Goal: Entertainment & Leisure: Browse casually

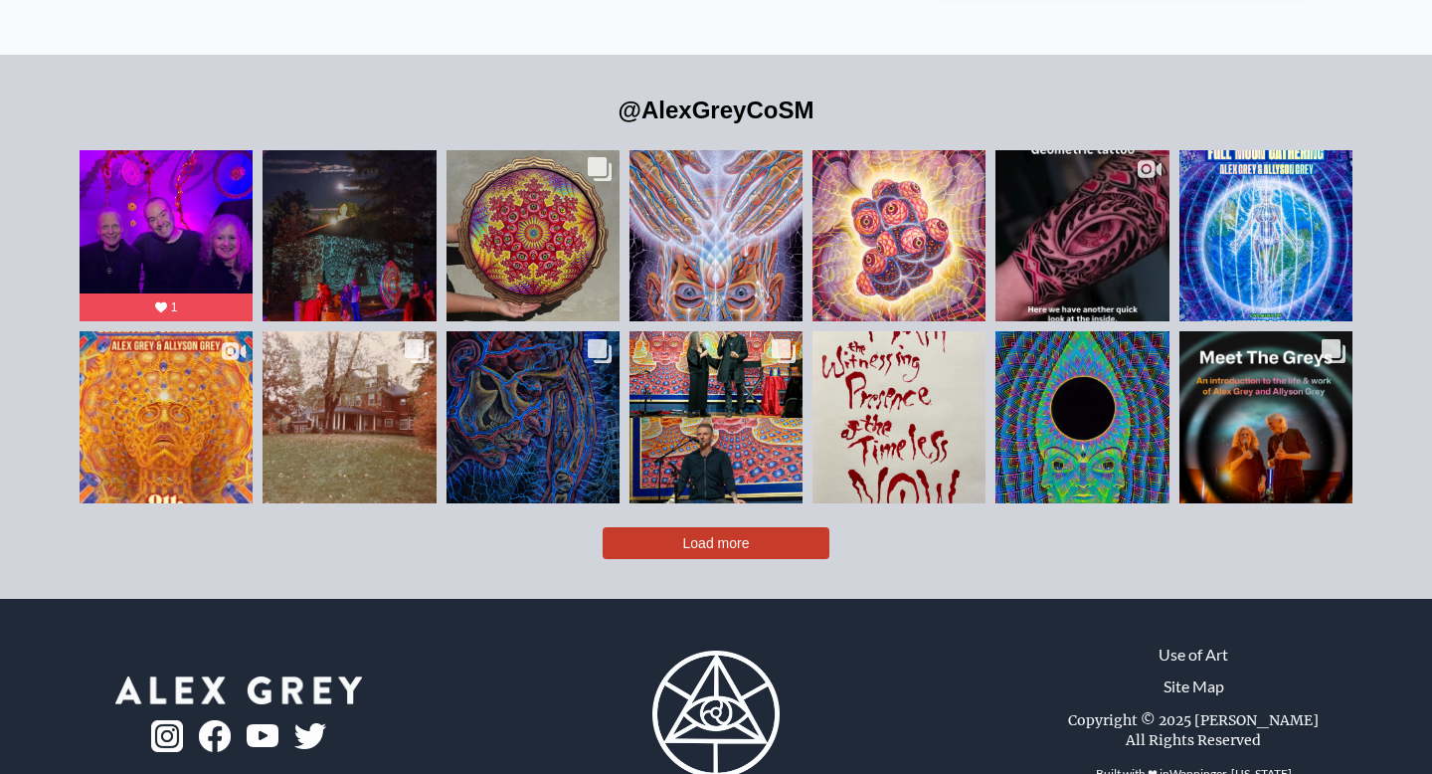
scroll to position [4433, 0]
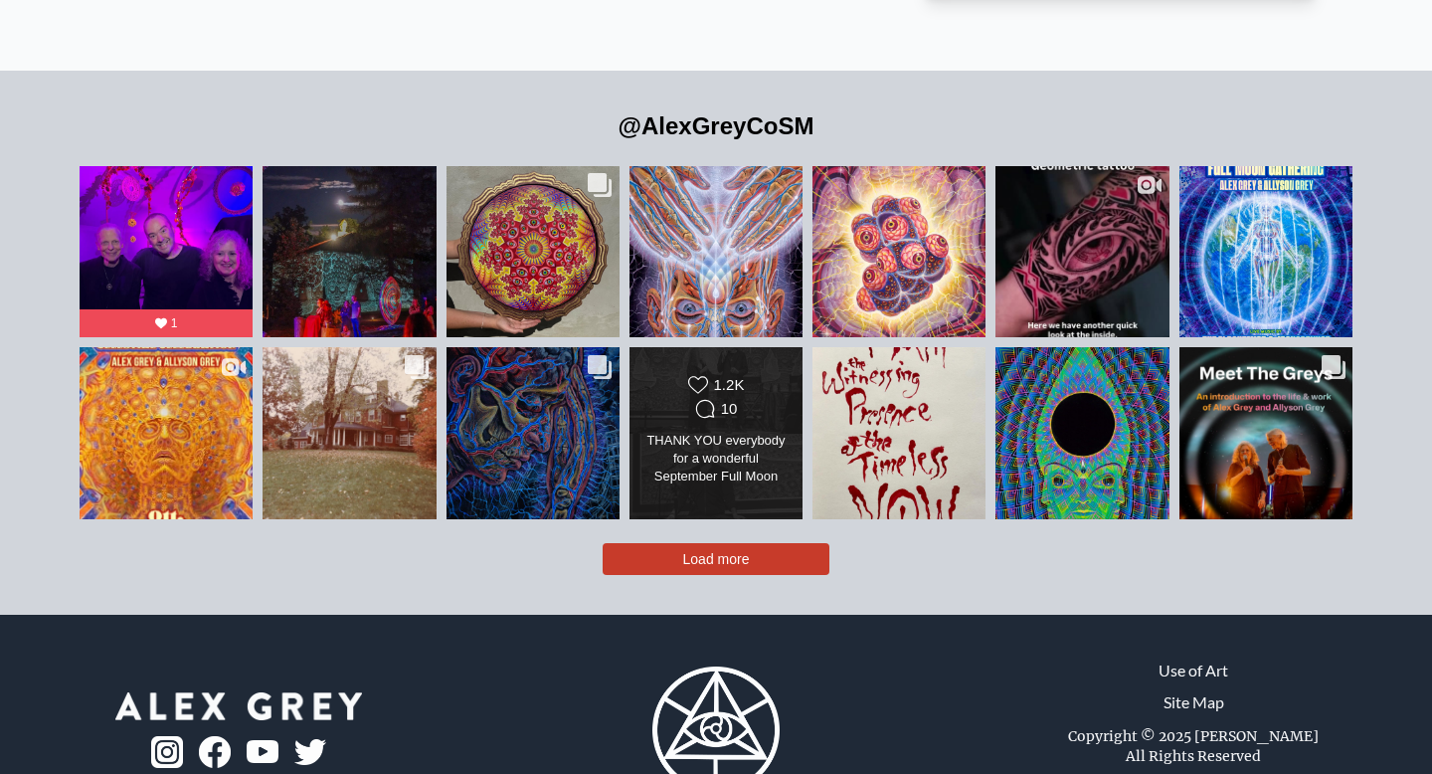
click at [779, 392] on div "Likes Count 1.2K Comments Count 10 THANK YOU everybody for a wonderful Septembe…" at bounding box center [715, 432] width 140 height 115
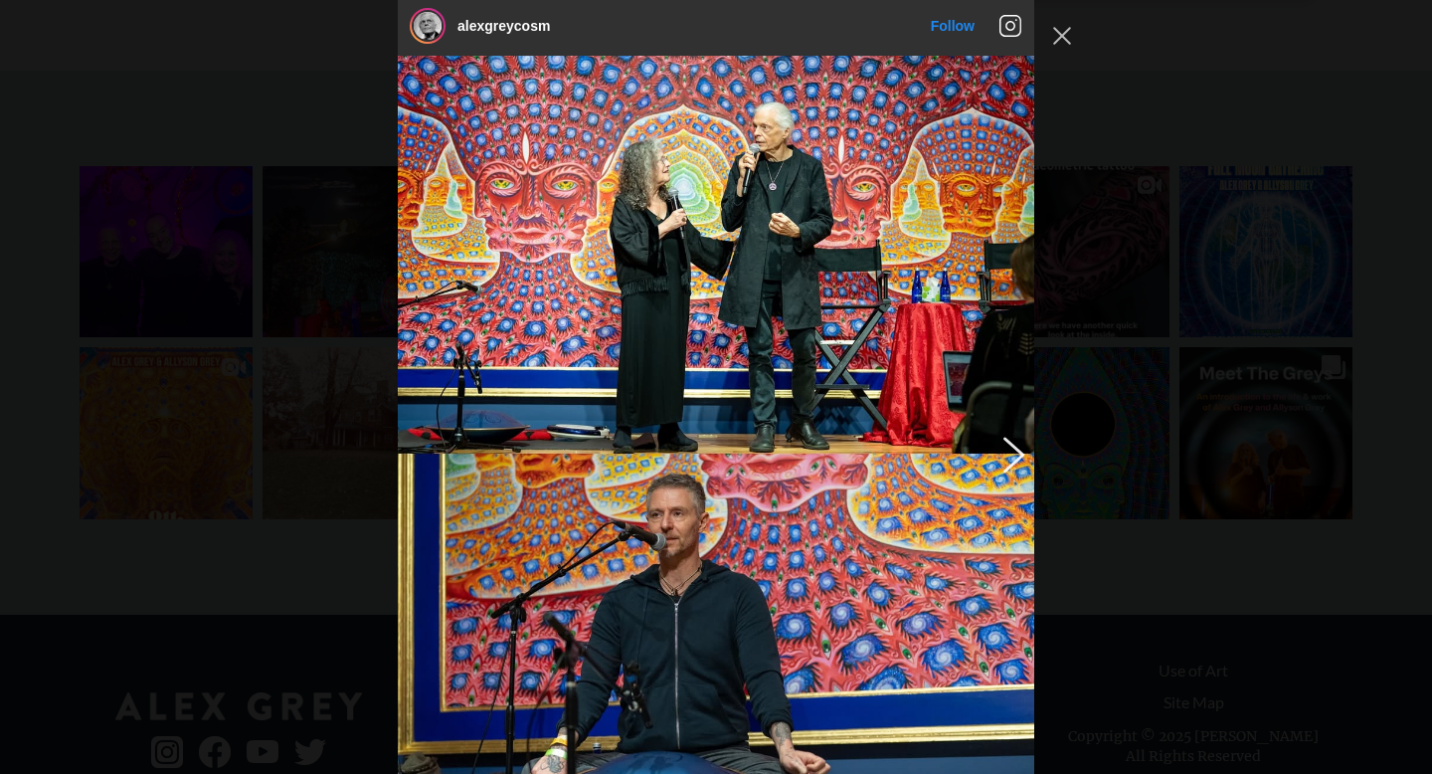
scroll to position [3981, 0]
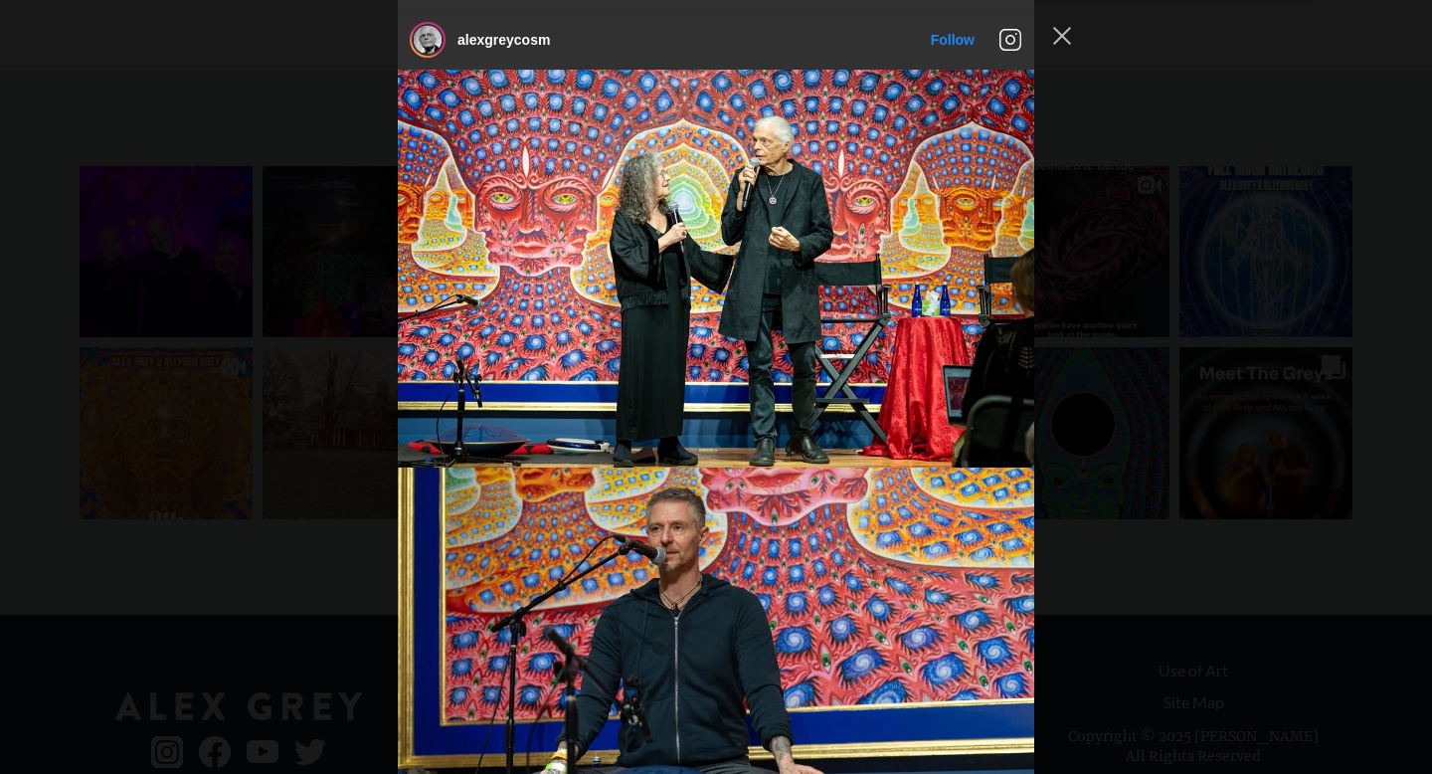
click at [1203, 488] on div "alexgreycosm Follow" at bounding box center [716, 387] width 1432 height 774
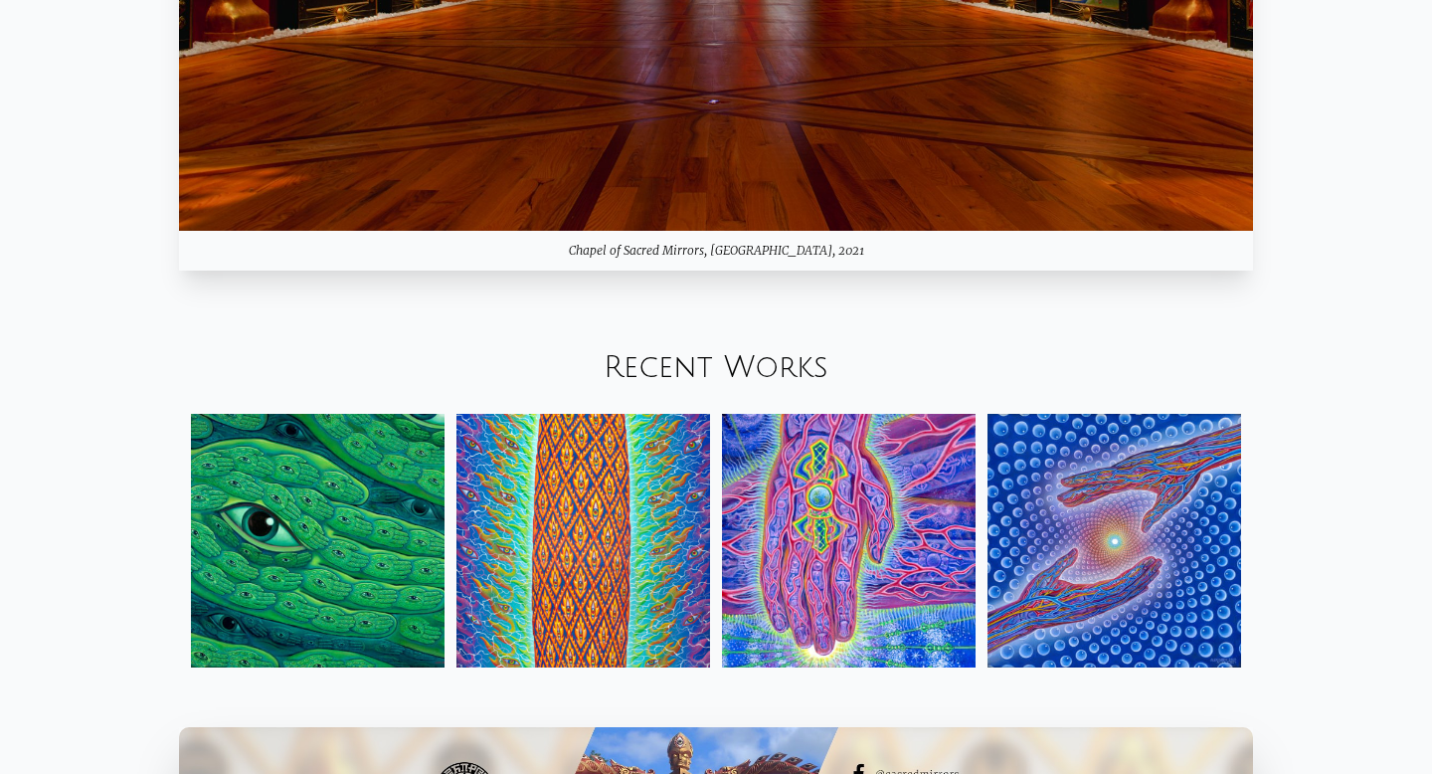
scroll to position [2156, 0]
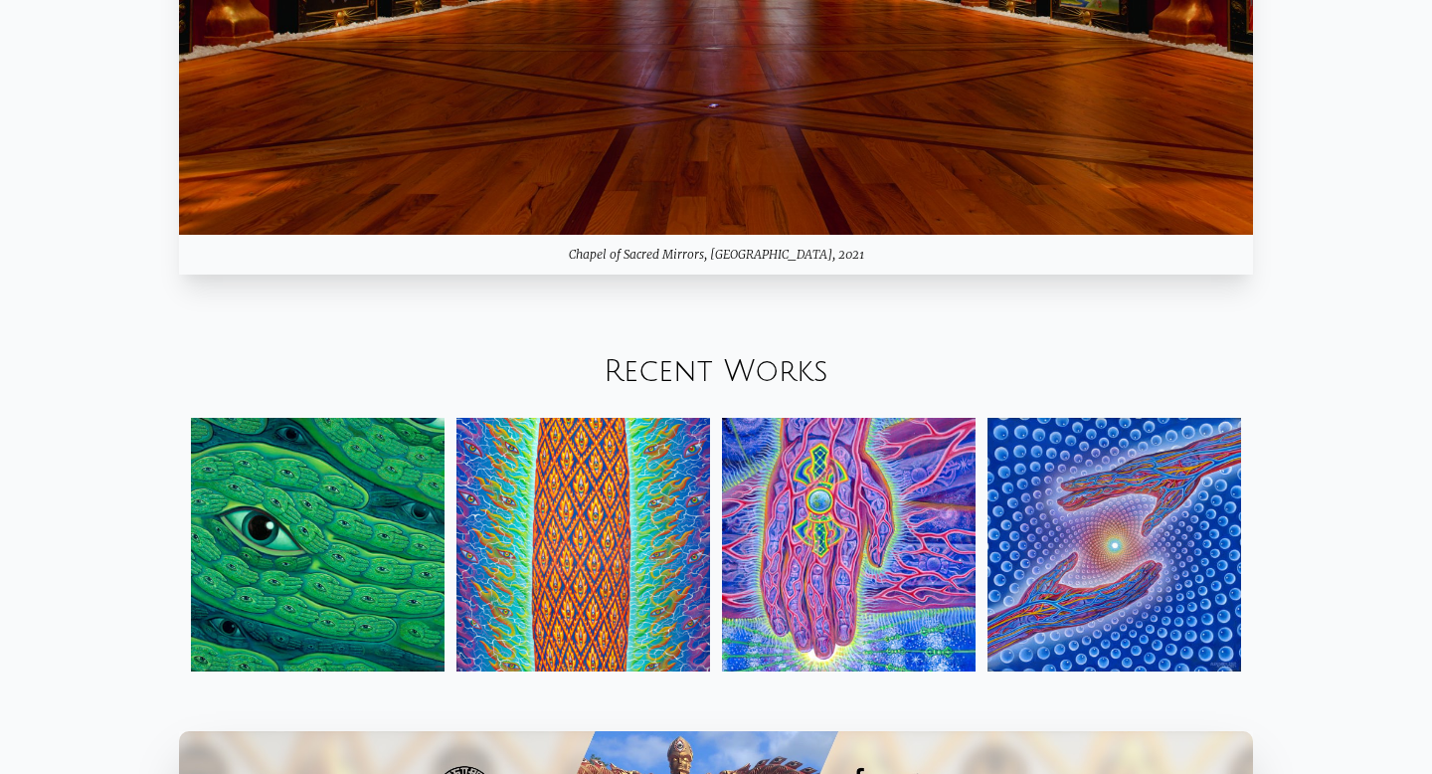
click at [346, 449] on img at bounding box center [318, 545] width 254 height 254
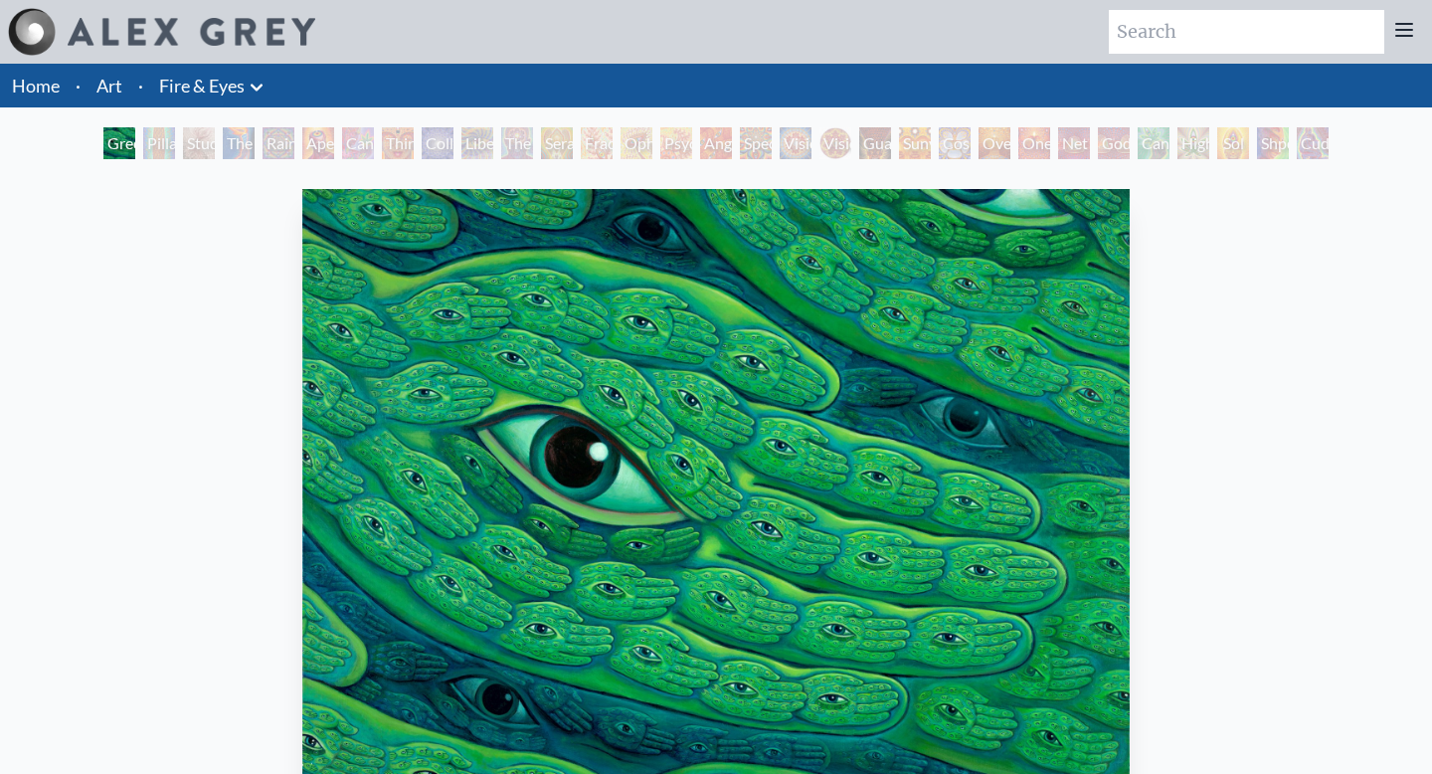
click at [89, 142] on div "Green Hand Pillar of Awareness Study for the Great Turn The Torch Rainbow Eye R…" at bounding box center [716, 146] width 1432 height 38
click at [175, 144] on div "Pillar of Awareness" at bounding box center [159, 143] width 32 height 32
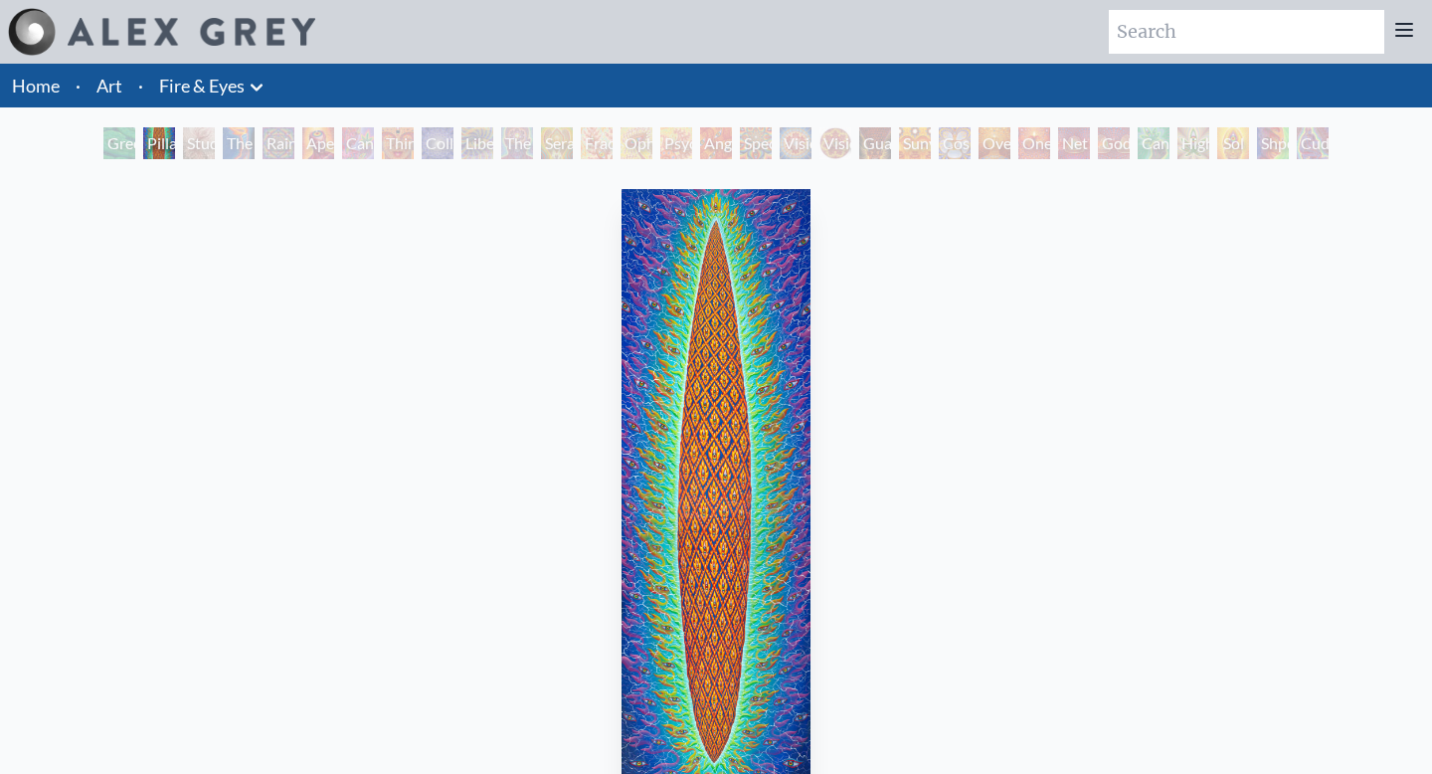
click at [248, 144] on div "The Torch" at bounding box center [239, 143] width 32 height 32
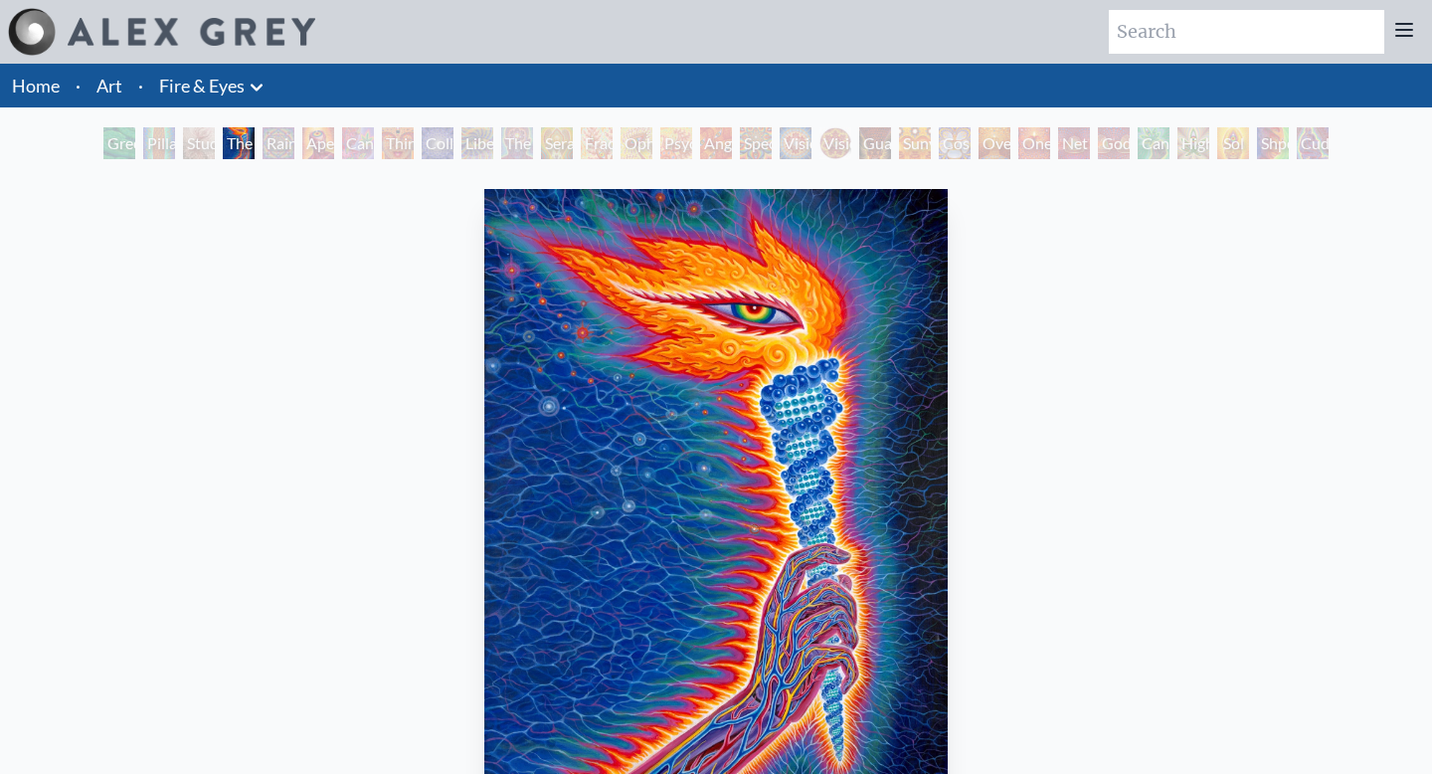
click at [293, 139] on div "Rainbow Eye Ripple" at bounding box center [278, 143] width 32 height 32
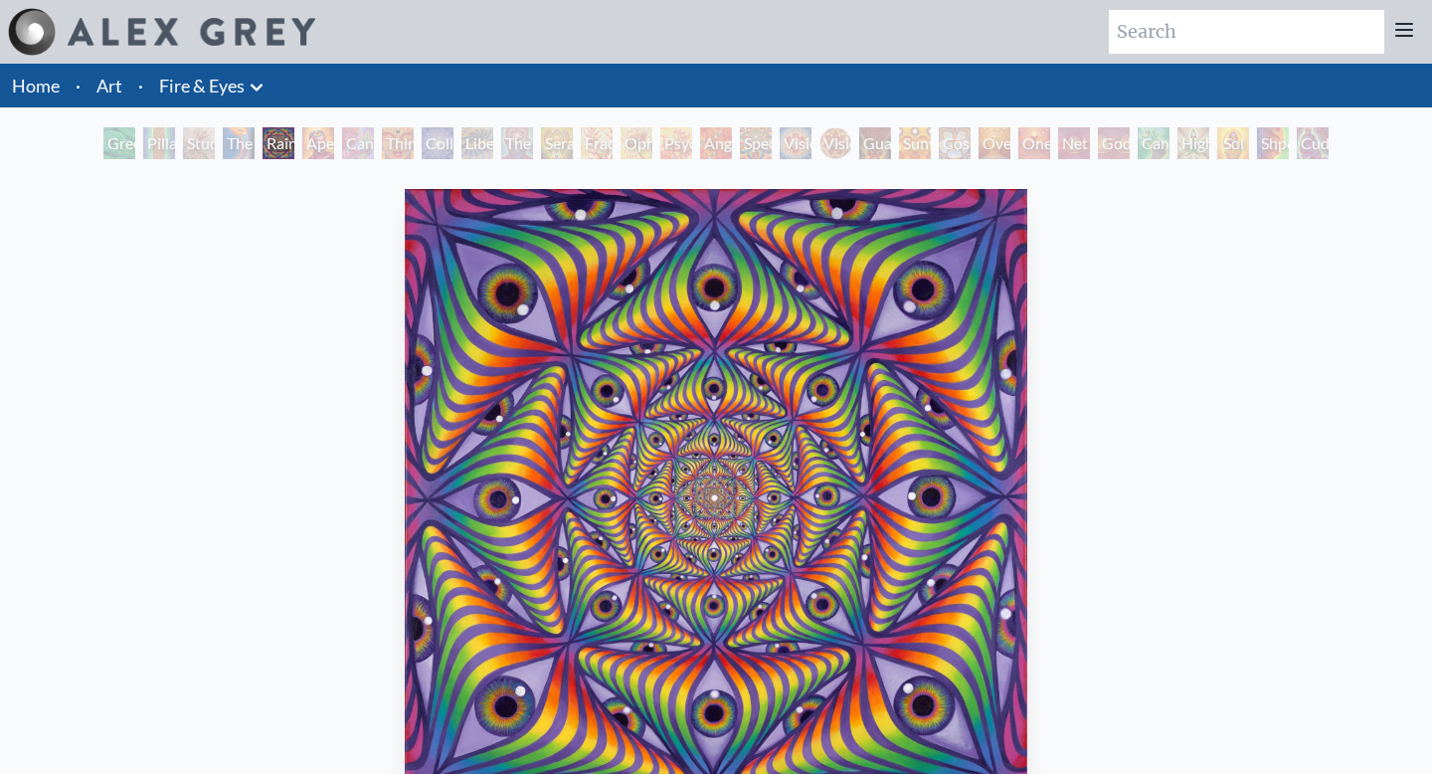
click at [294, 136] on div "Rainbow Eye Ripple" at bounding box center [278, 143] width 32 height 32
click at [371, 136] on div "Cannabis Sutra" at bounding box center [358, 143] width 32 height 32
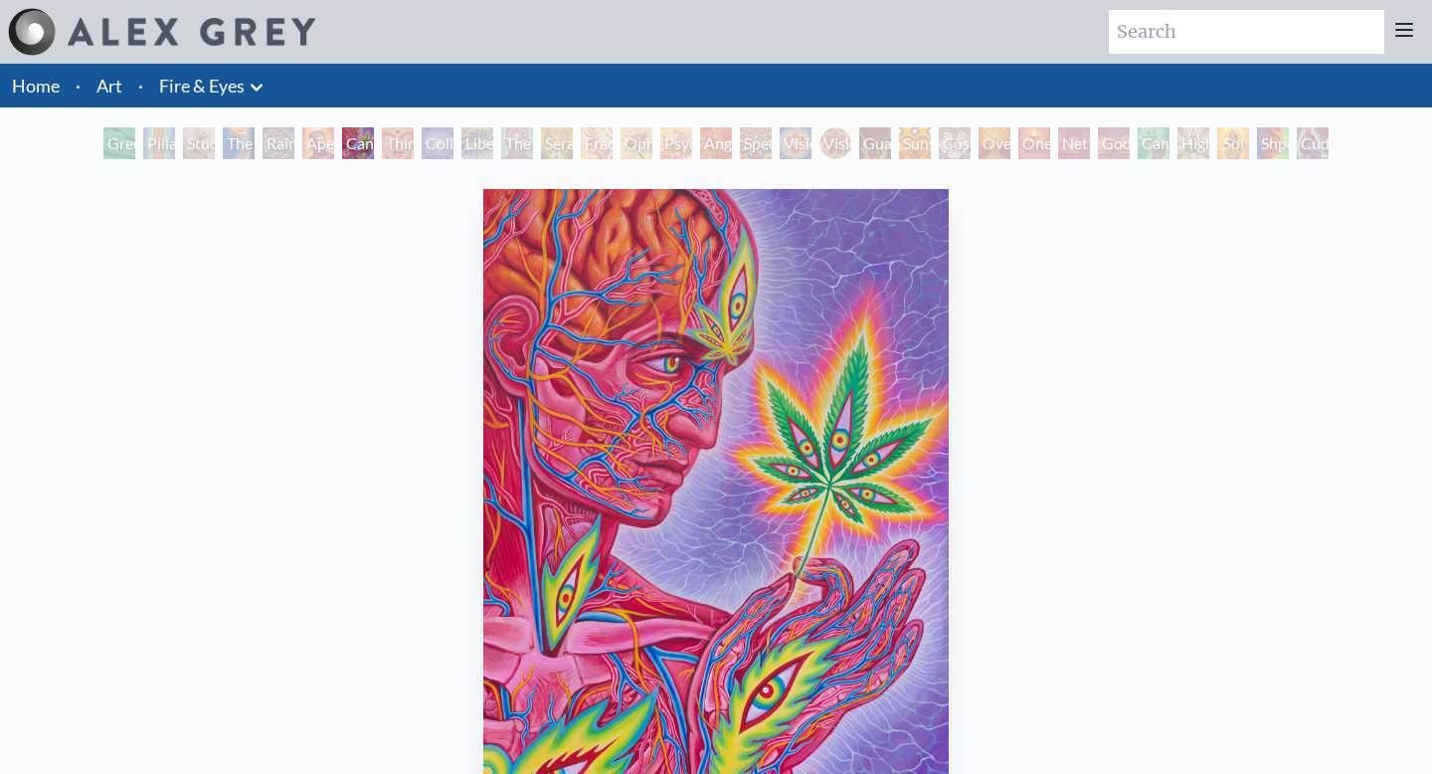
scroll to position [33, 0]
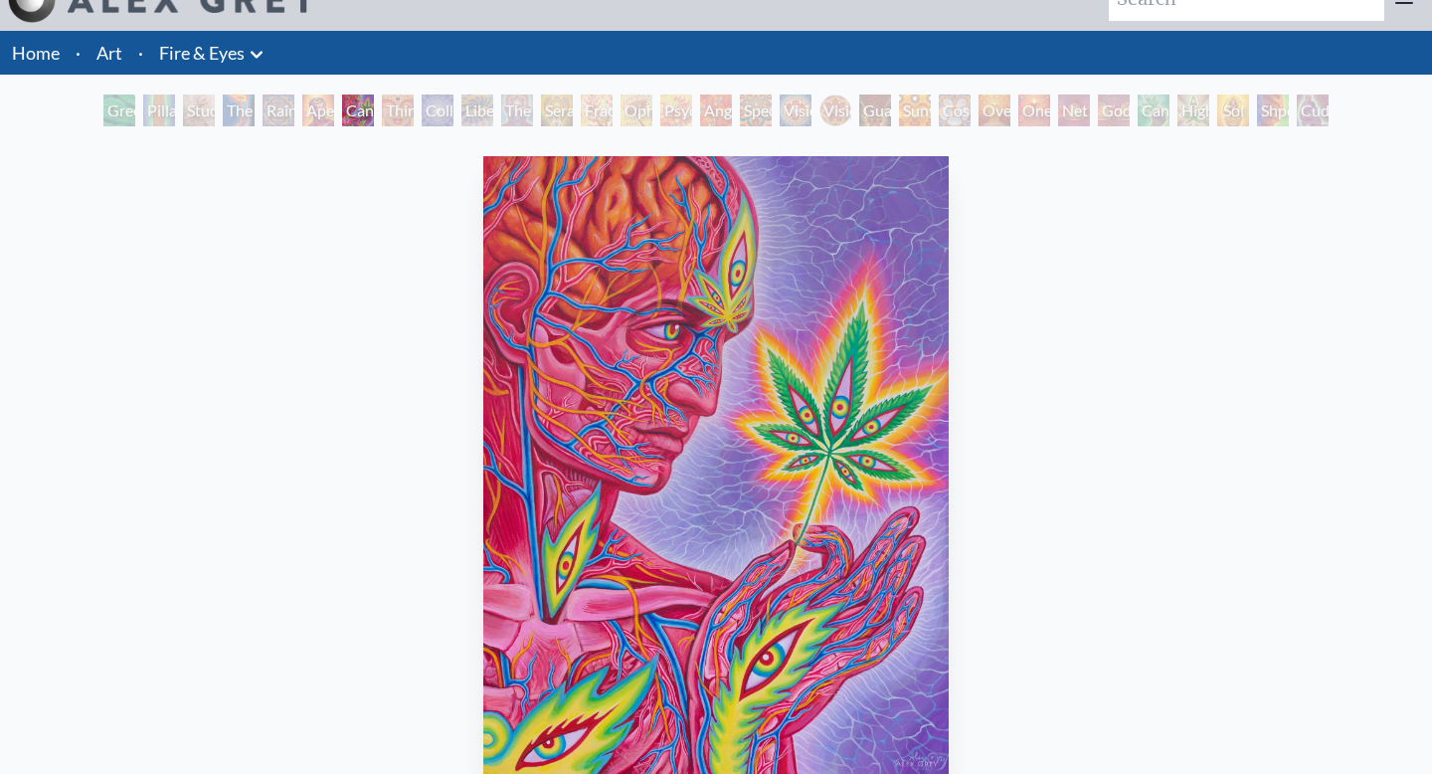
click at [428, 106] on div "Collective Vision" at bounding box center [438, 110] width 32 height 32
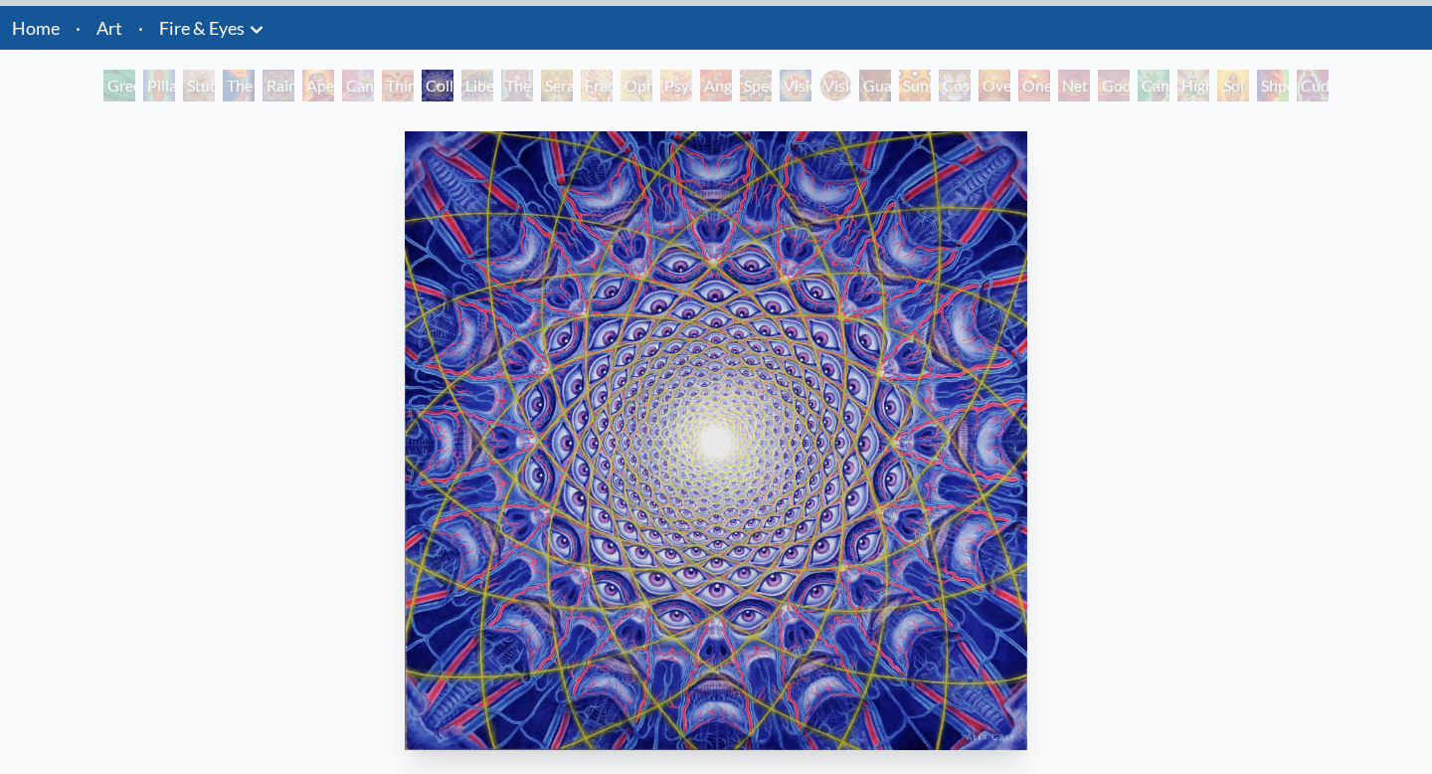
scroll to position [62, 0]
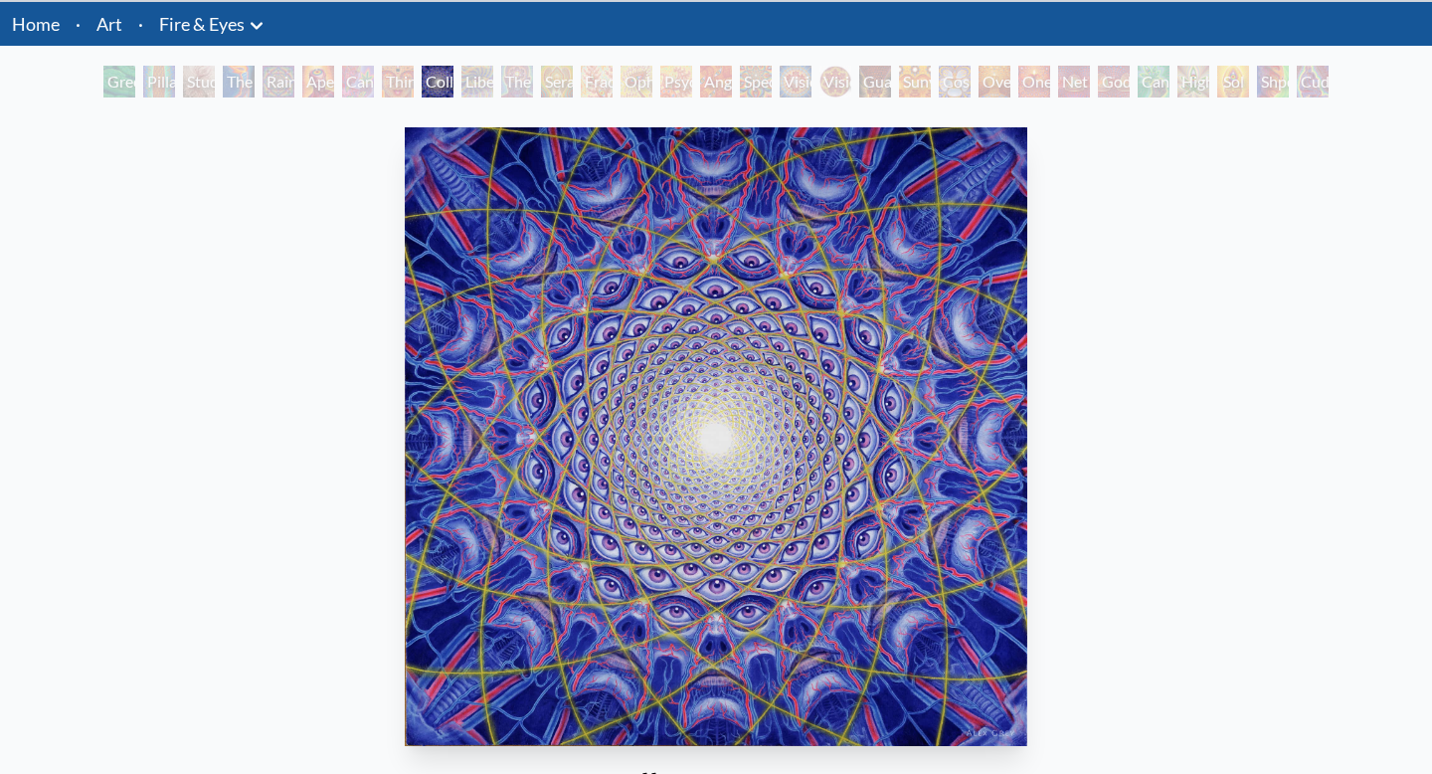
click at [461, 76] on div "Liberation Through Seeing" at bounding box center [477, 82] width 32 height 32
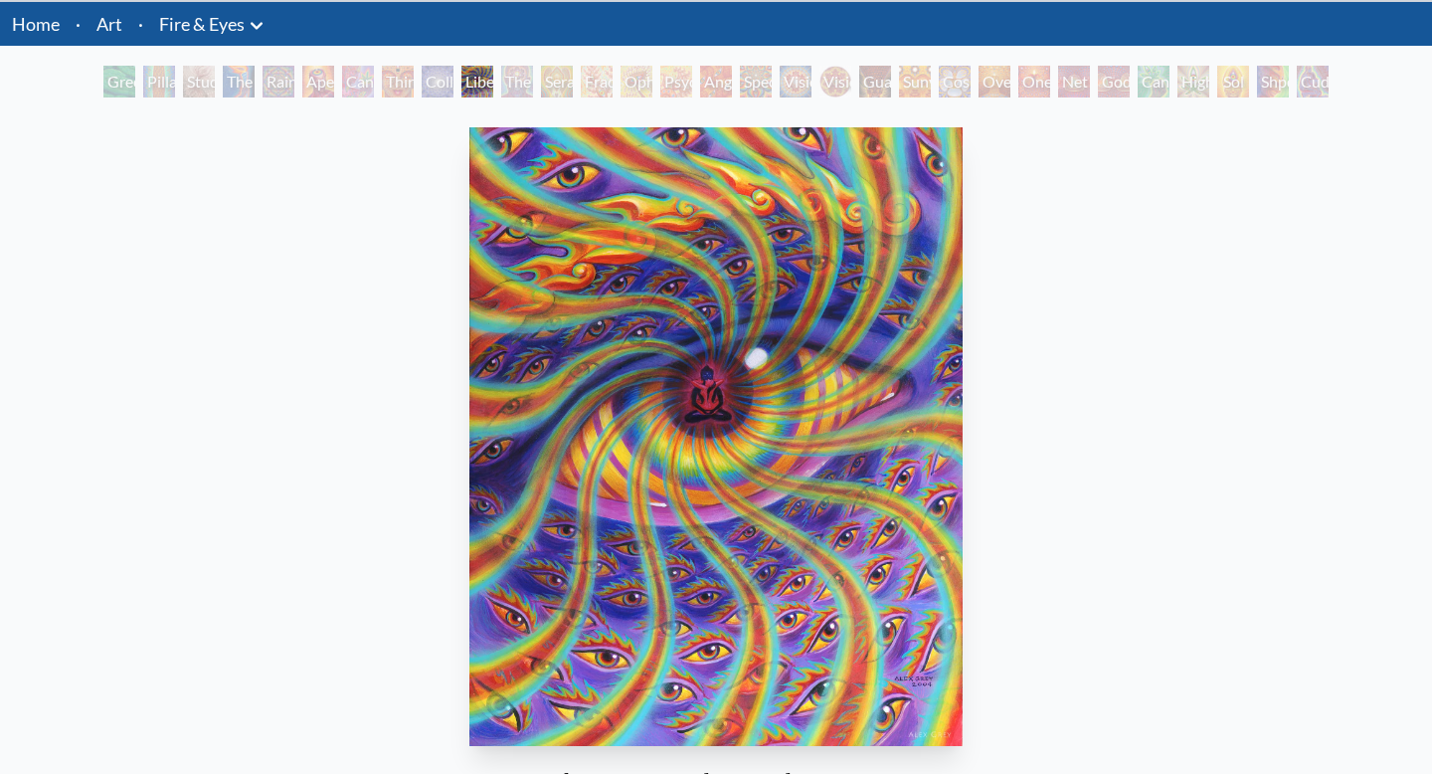
click at [609, 85] on div "Fractal Eyes" at bounding box center [597, 82] width 32 height 32
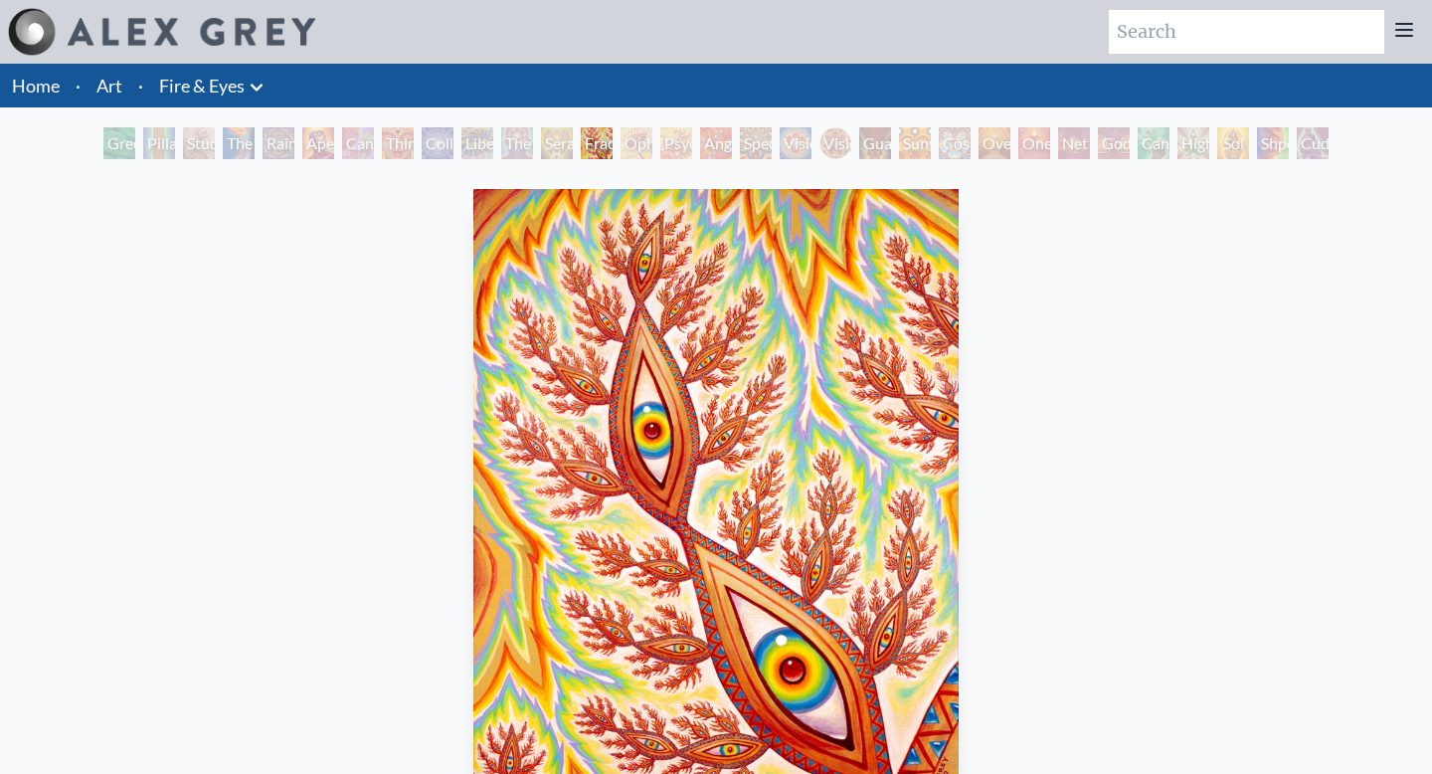
click at [743, 141] on div "Spectral Lotus" at bounding box center [756, 143] width 32 height 32
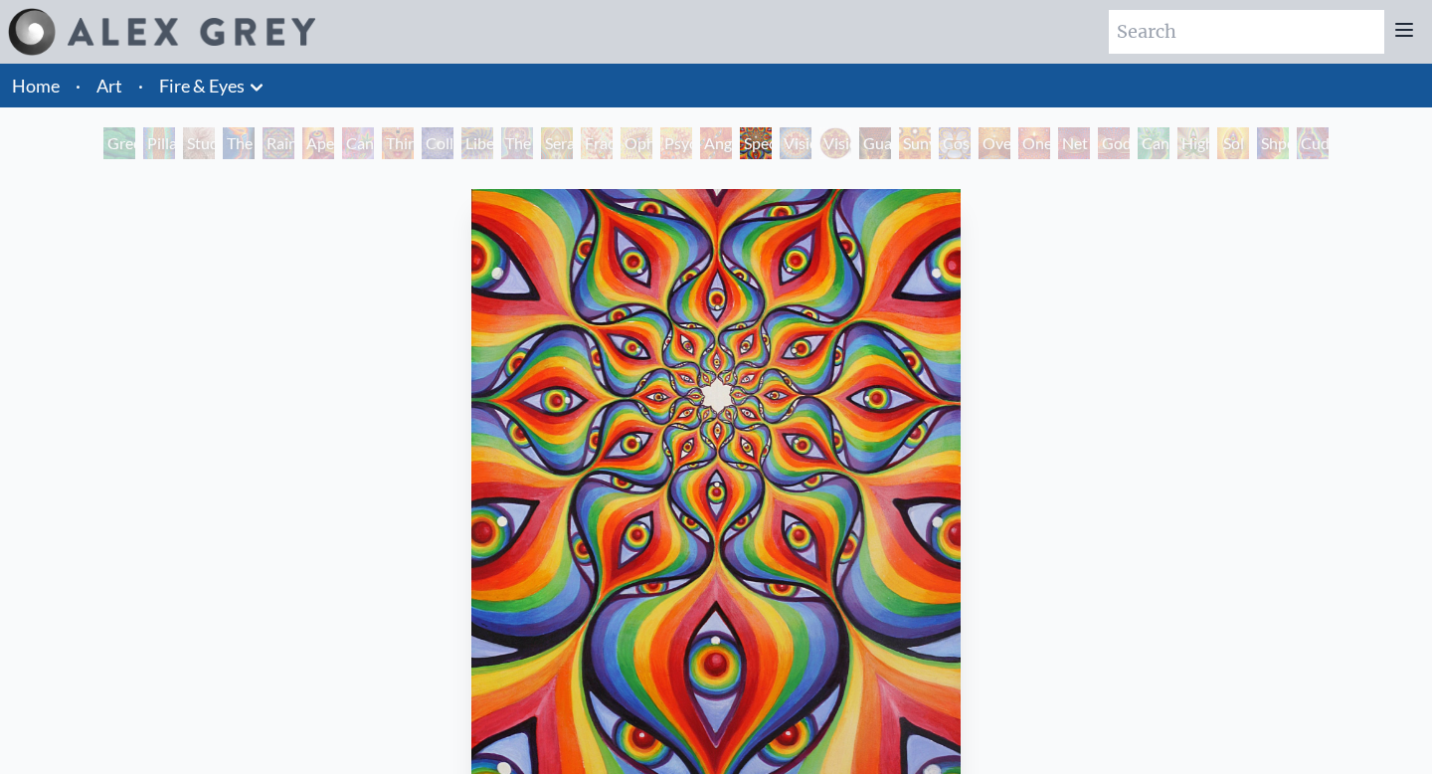
click at [840, 150] on div "Vision Crystal Tondo" at bounding box center [835, 143] width 32 height 32
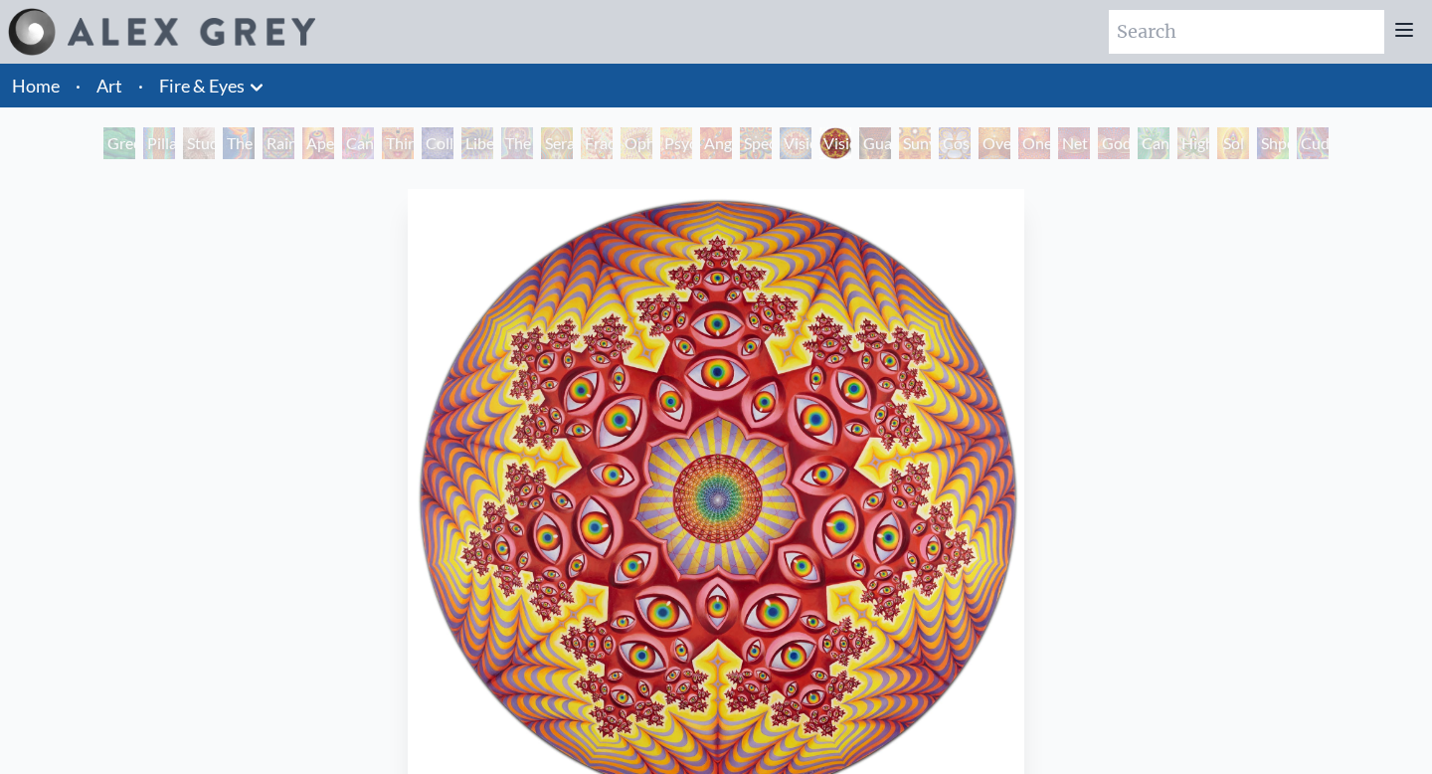
click at [962, 142] on div "Cosmic Elf" at bounding box center [955, 143] width 32 height 32
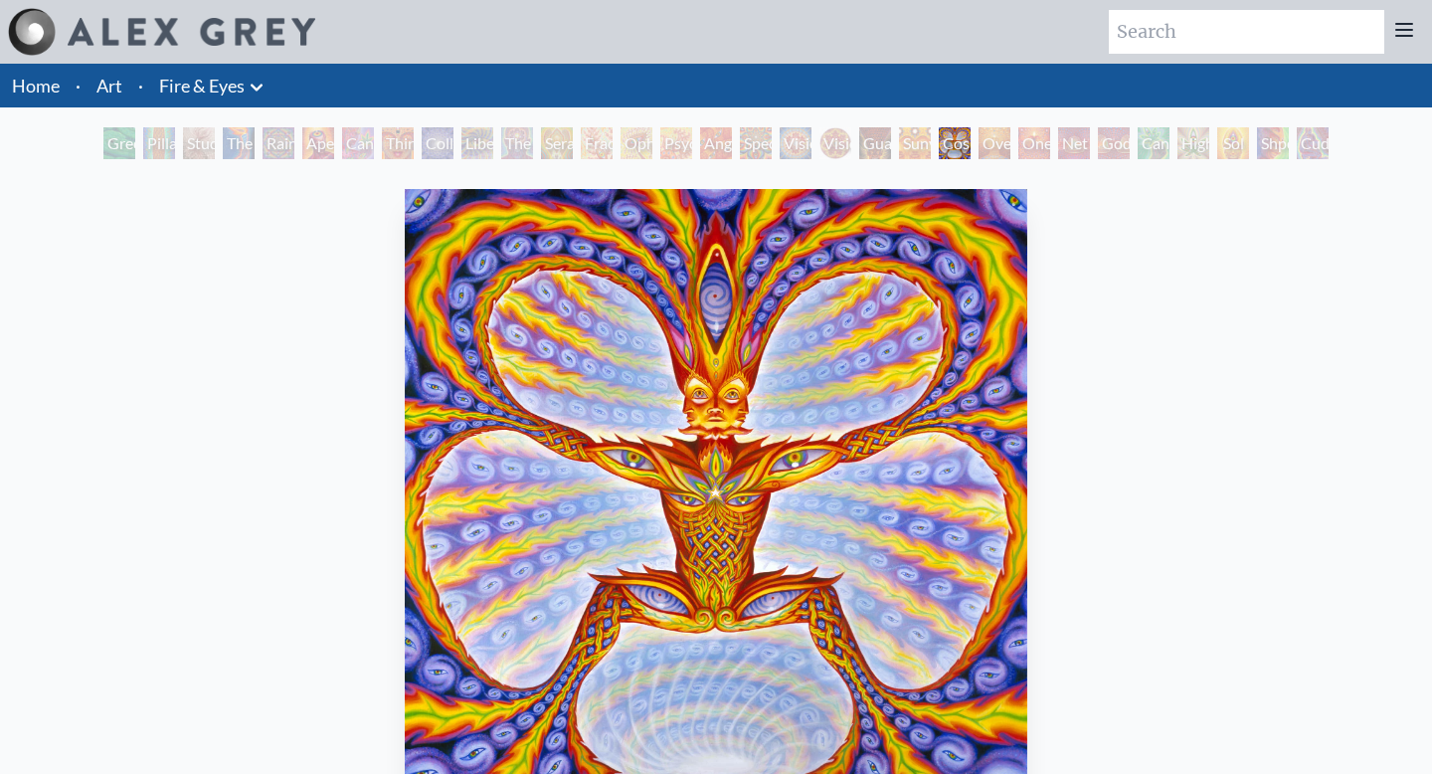
click at [1050, 146] on div "One" at bounding box center [1034, 143] width 32 height 32
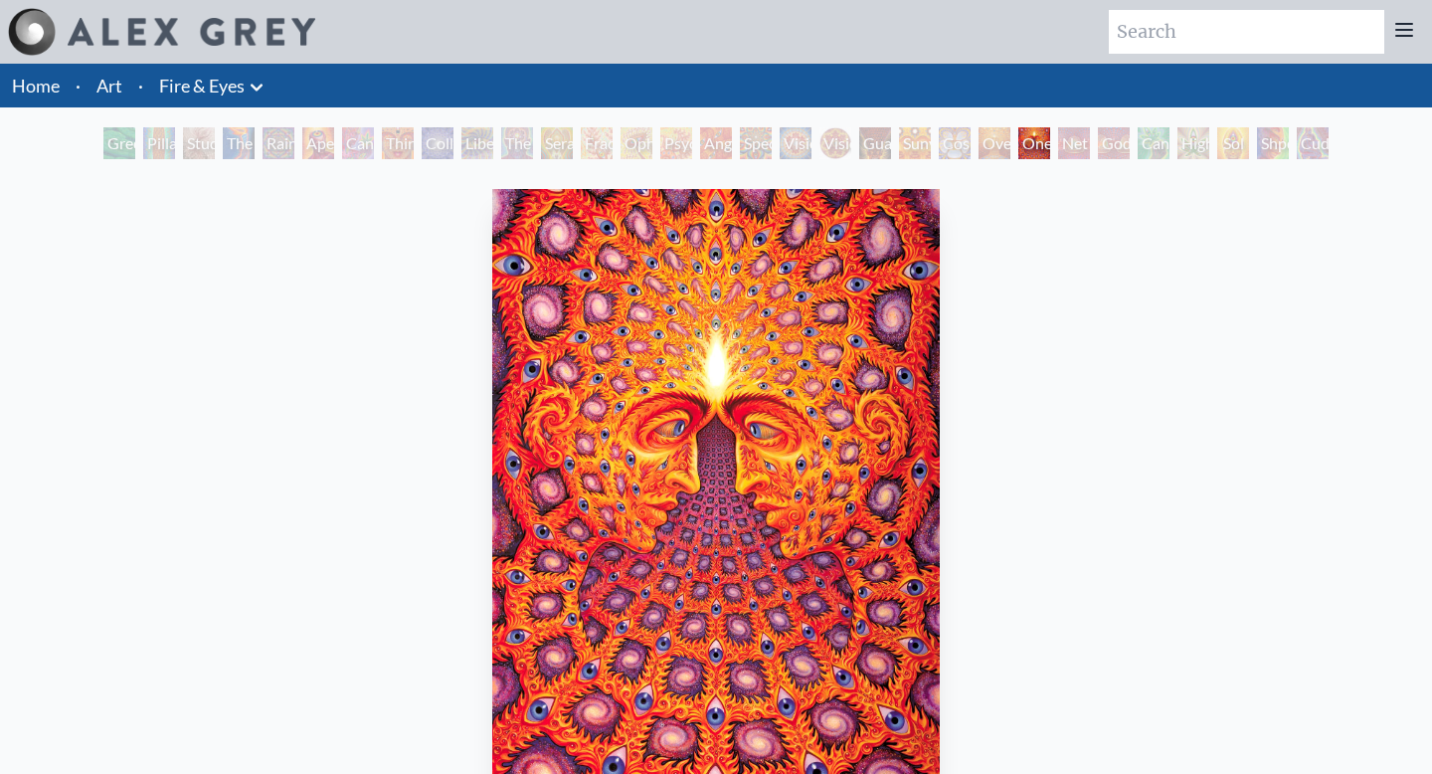
click at [1135, 154] on div "Green Hand Pillar of Awareness Study for the Great Turn The Torch Rainbow Eye R…" at bounding box center [715, 146] width 1233 height 38
click at [1115, 143] on div "Godself" at bounding box center [1114, 143] width 32 height 32
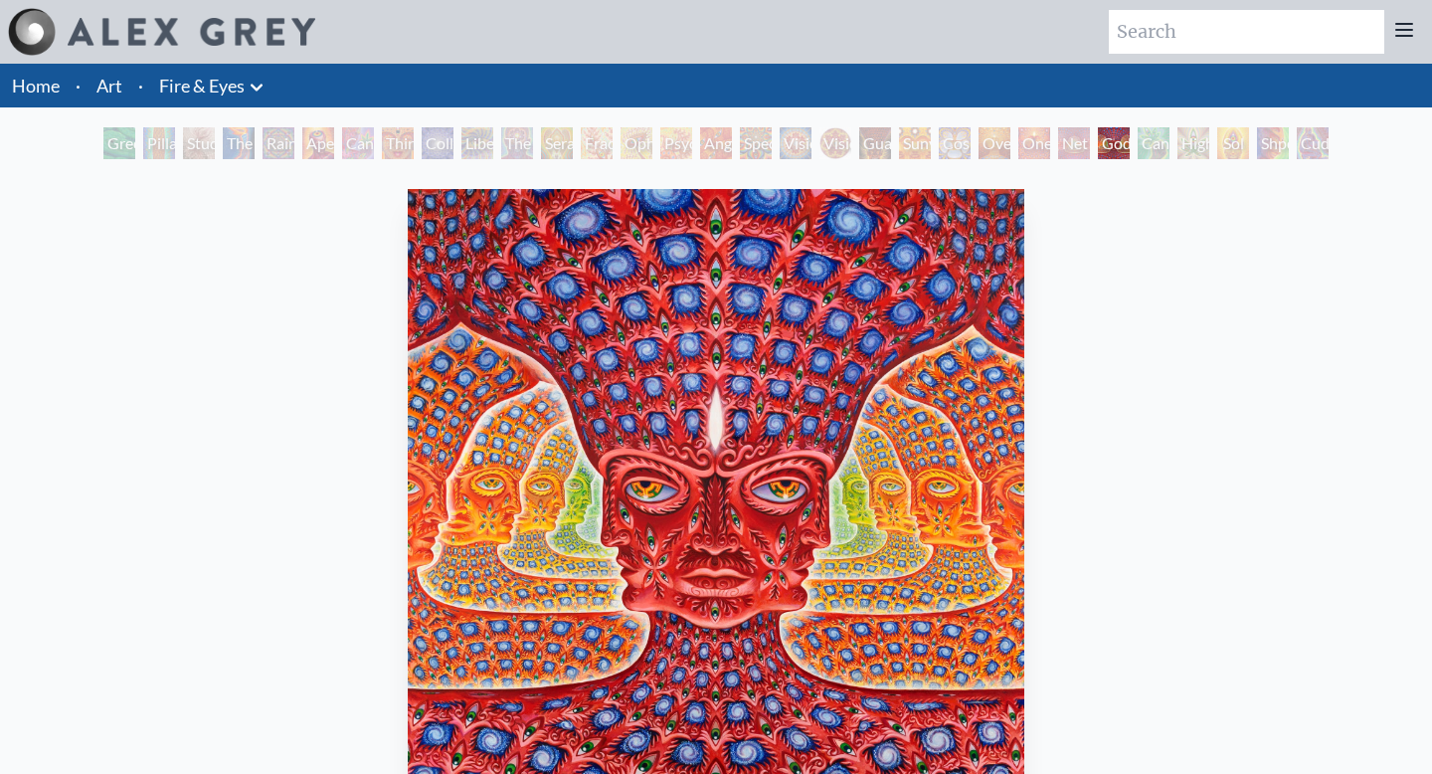
click at [1129, 148] on div "Godself" at bounding box center [1114, 143] width 32 height 32
click at [1169, 148] on div "Cannafist" at bounding box center [1153, 143] width 32 height 32
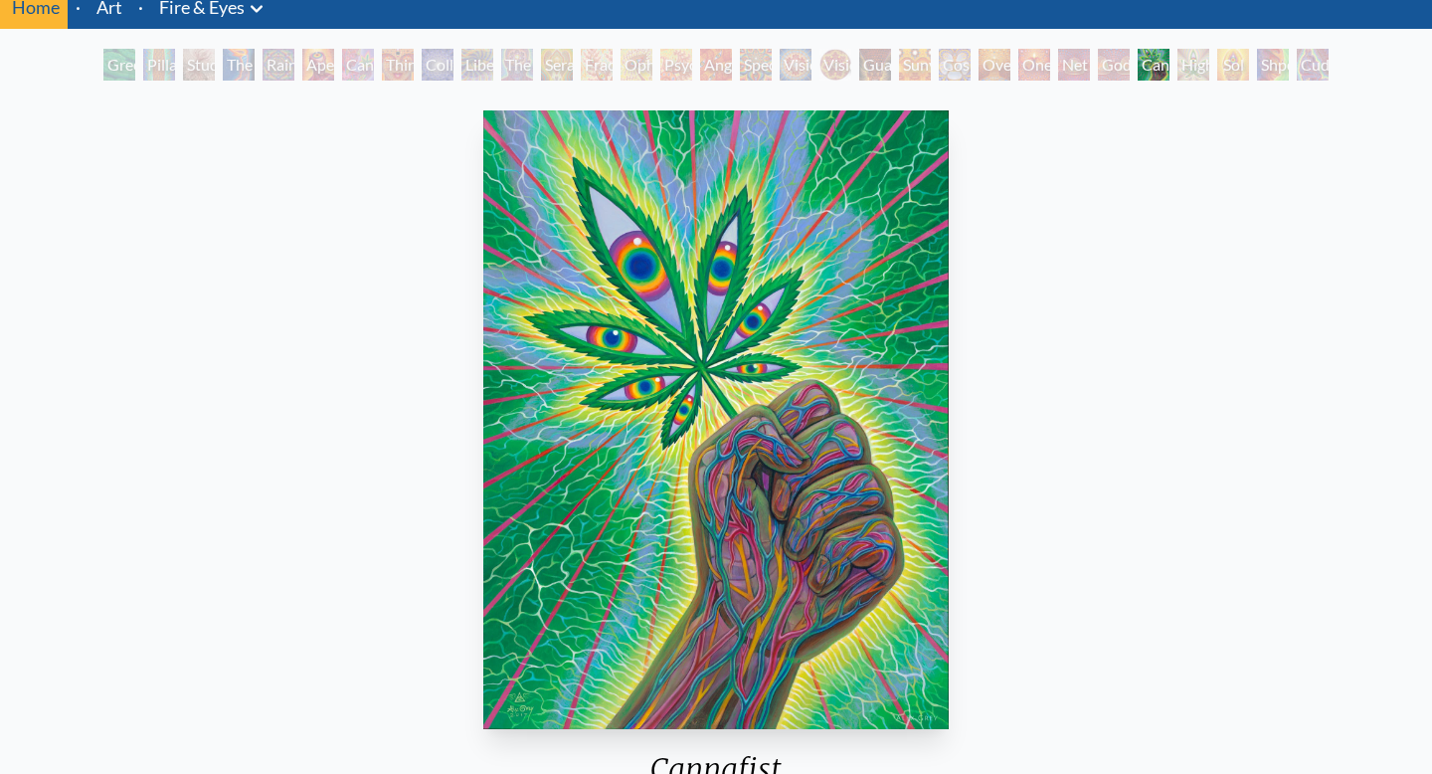
scroll to position [83, 0]
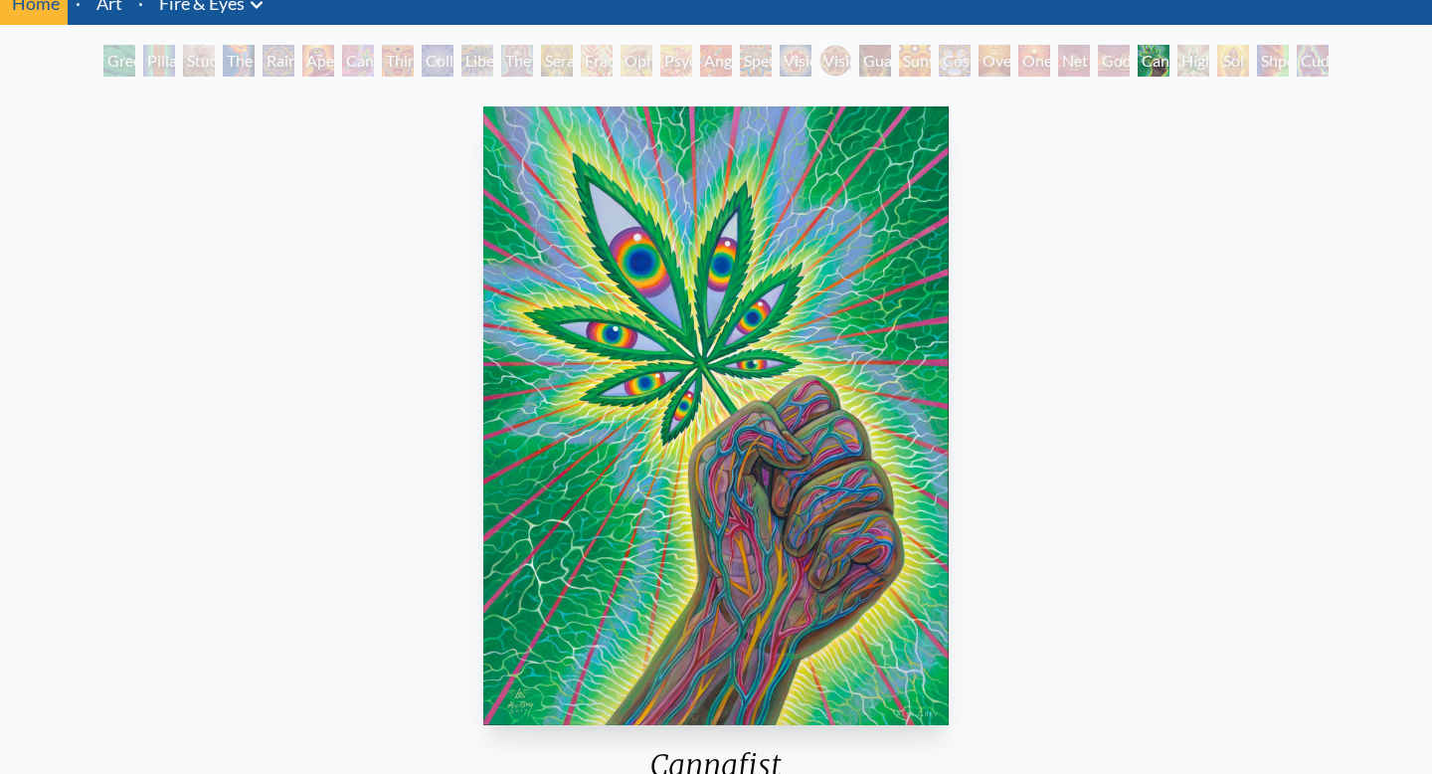
click at [1234, 61] on div "Sol Invictus" at bounding box center [1233, 61] width 32 height 32
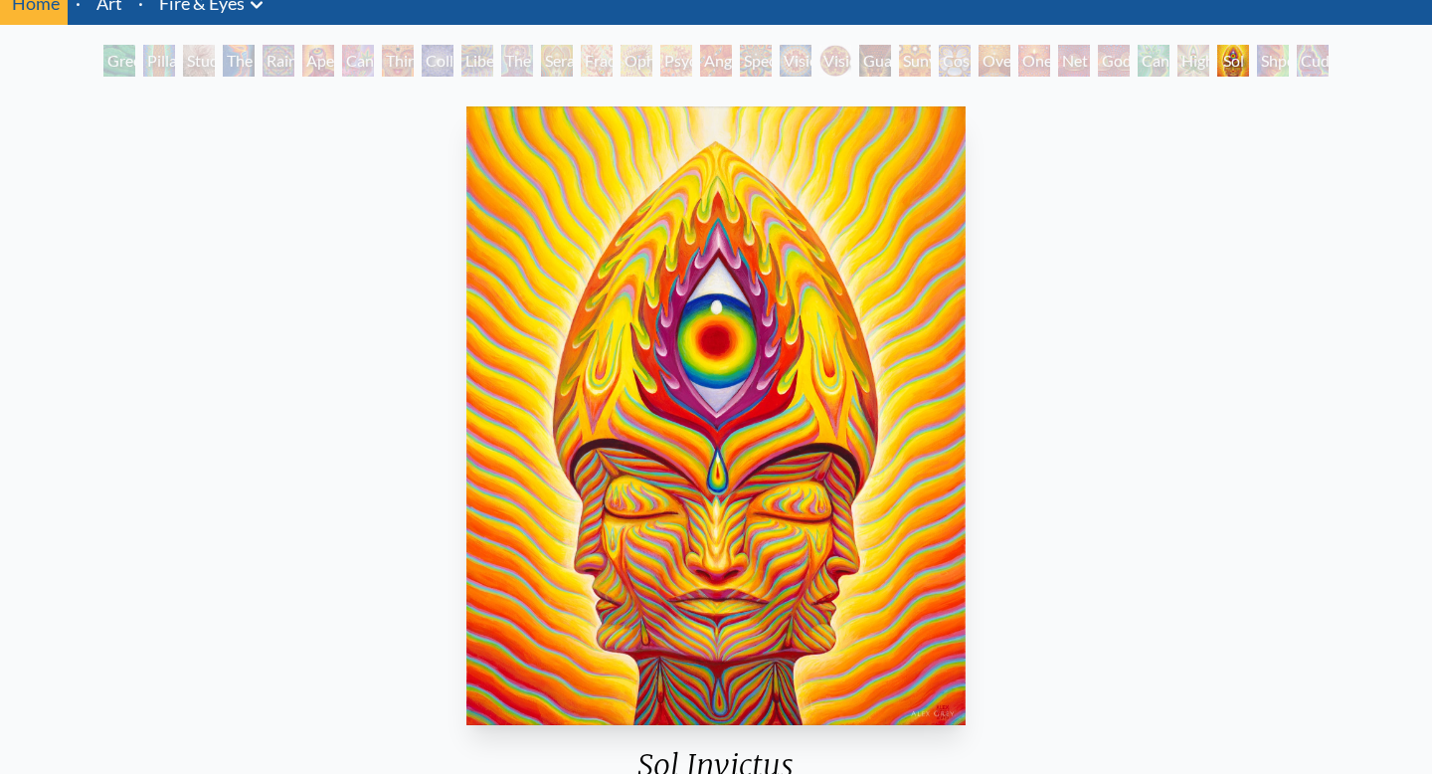
click at [1119, 60] on div "Godself" at bounding box center [1114, 61] width 32 height 32
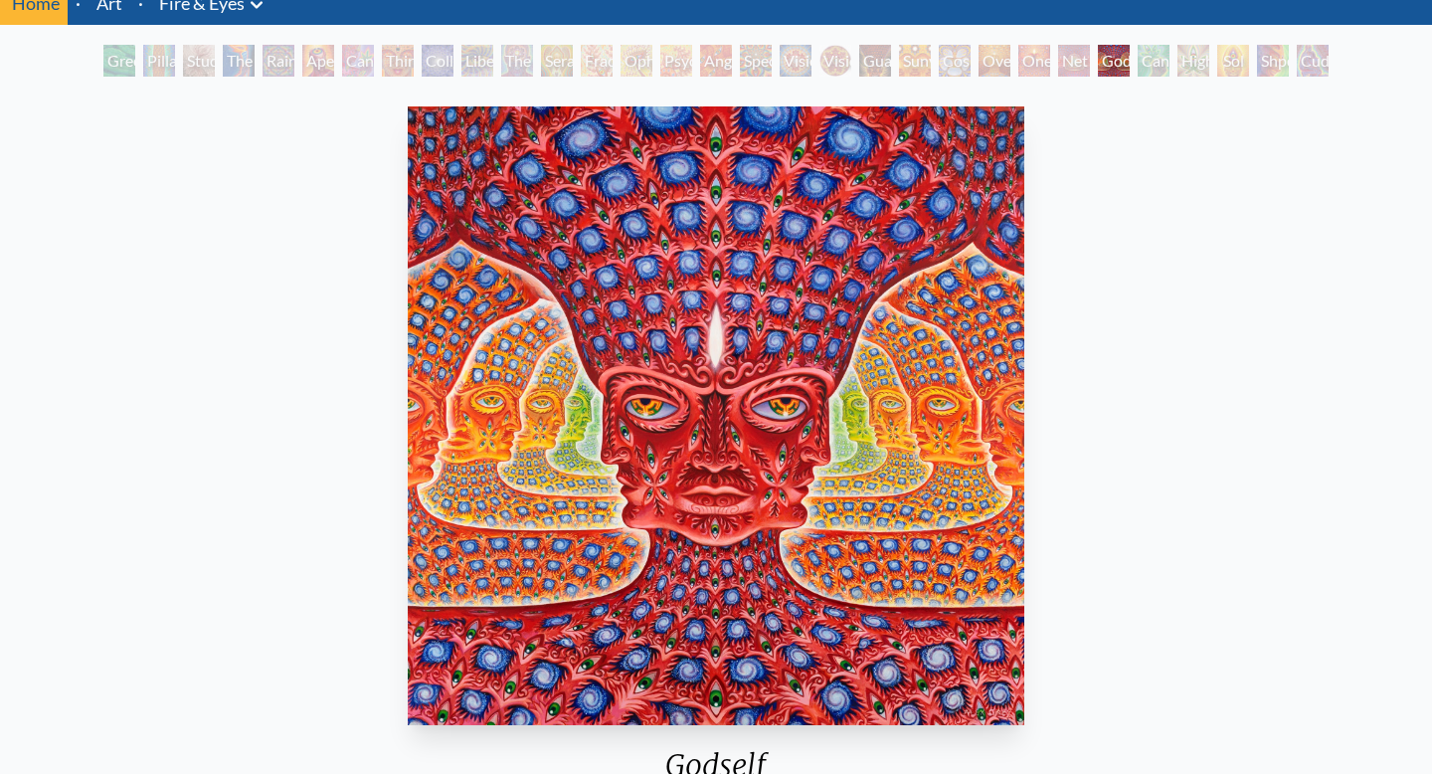
click at [1169, 64] on div "Cannafist" at bounding box center [1153, 61] width 32 height 32
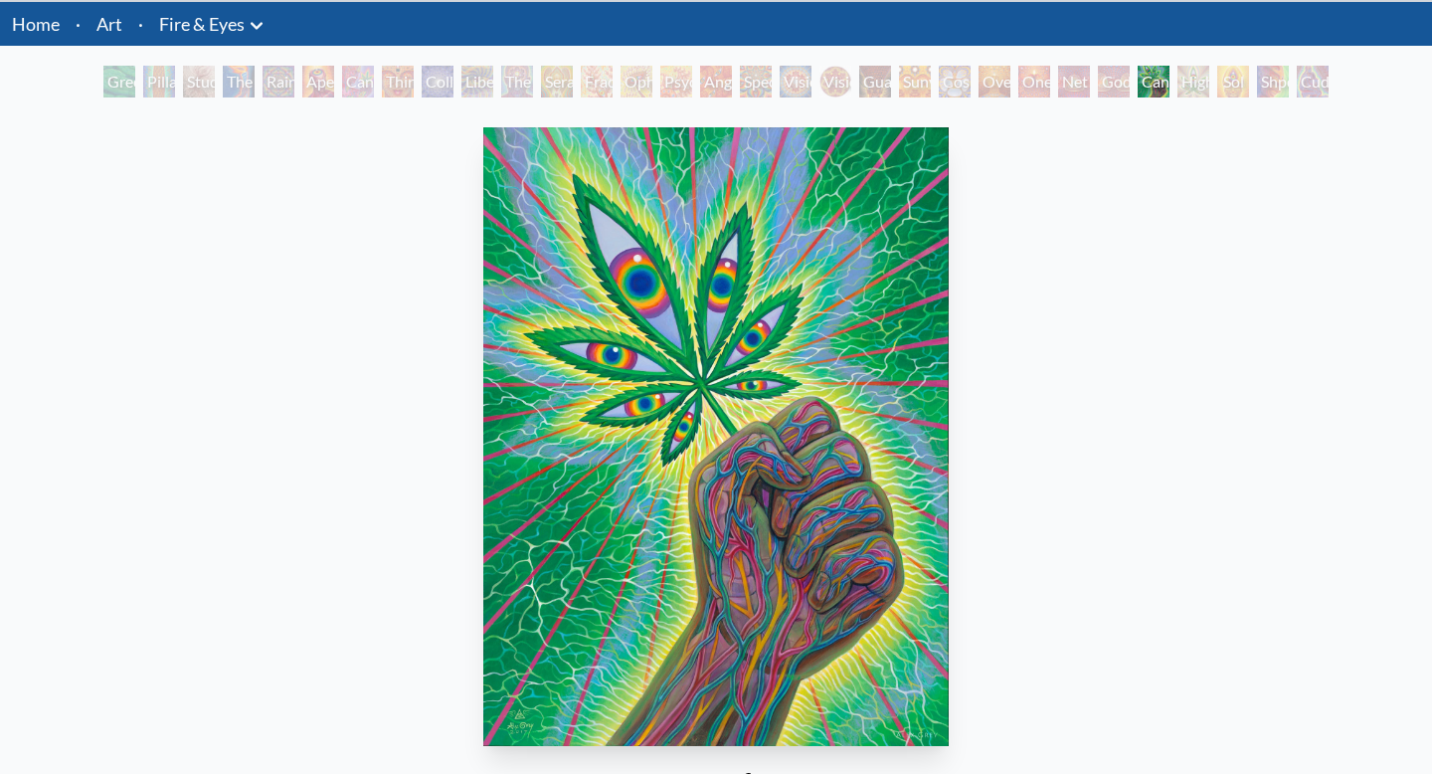
scroll to position [61, 0]
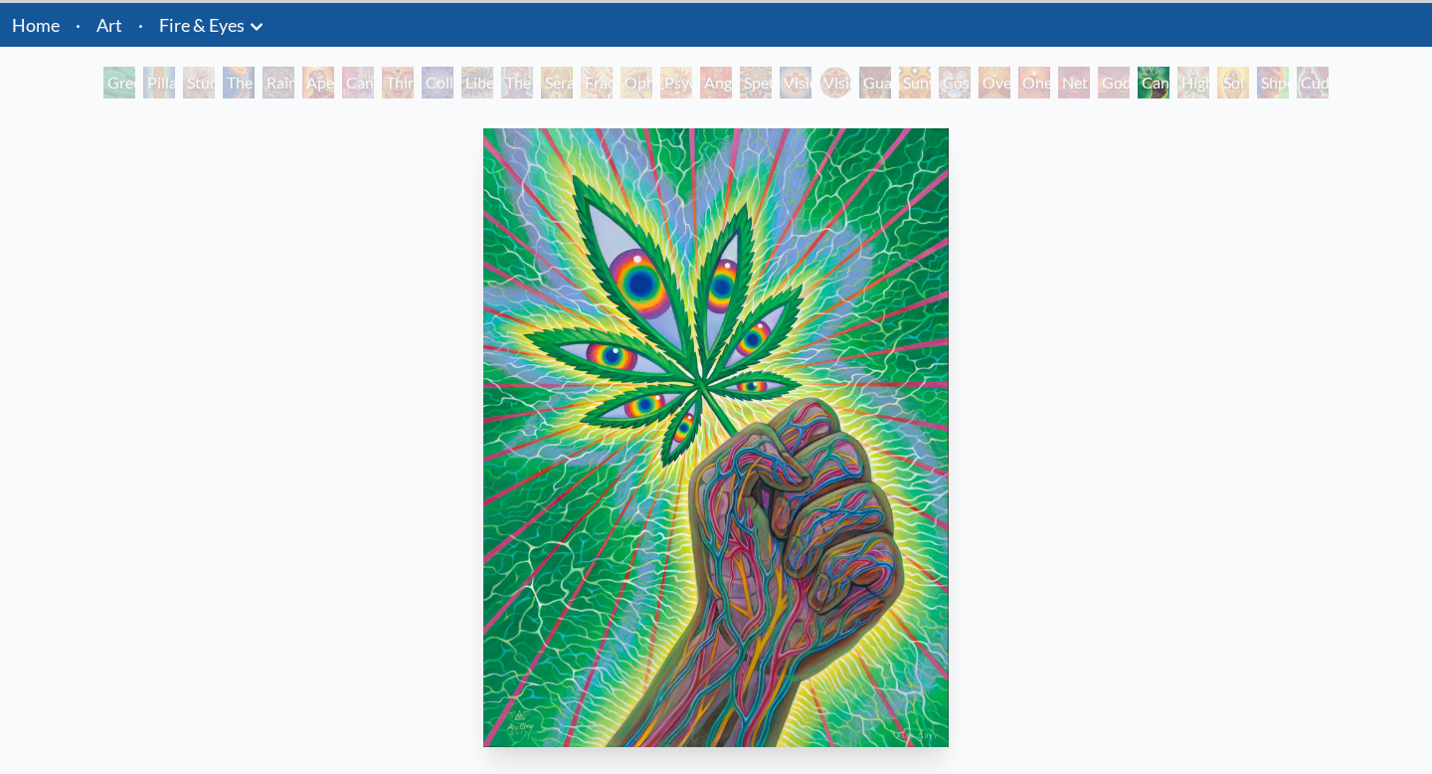
click at [374, 89] on div "Cannabis Sutra" at bounding box center [358, 83] width 32 height 32
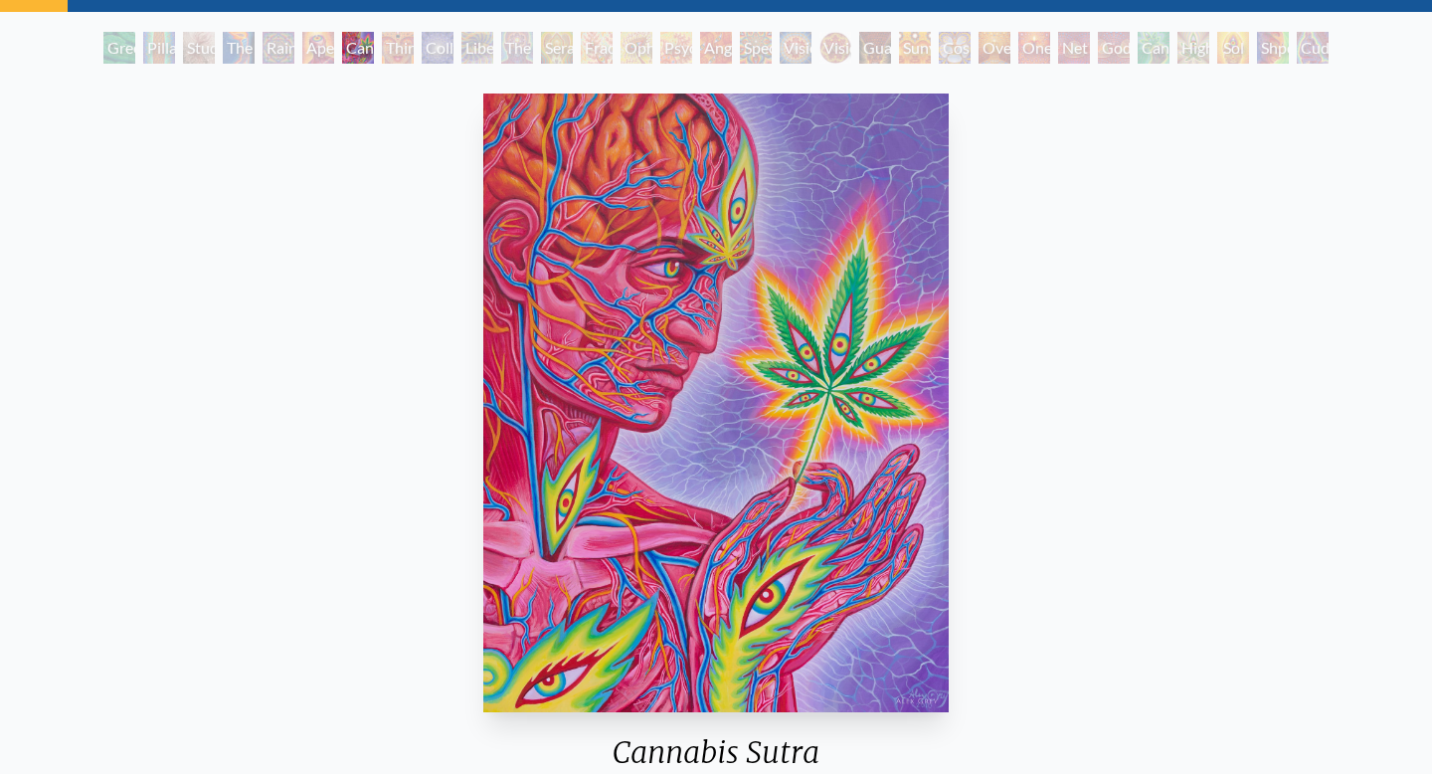
scroll to position [93, 0]
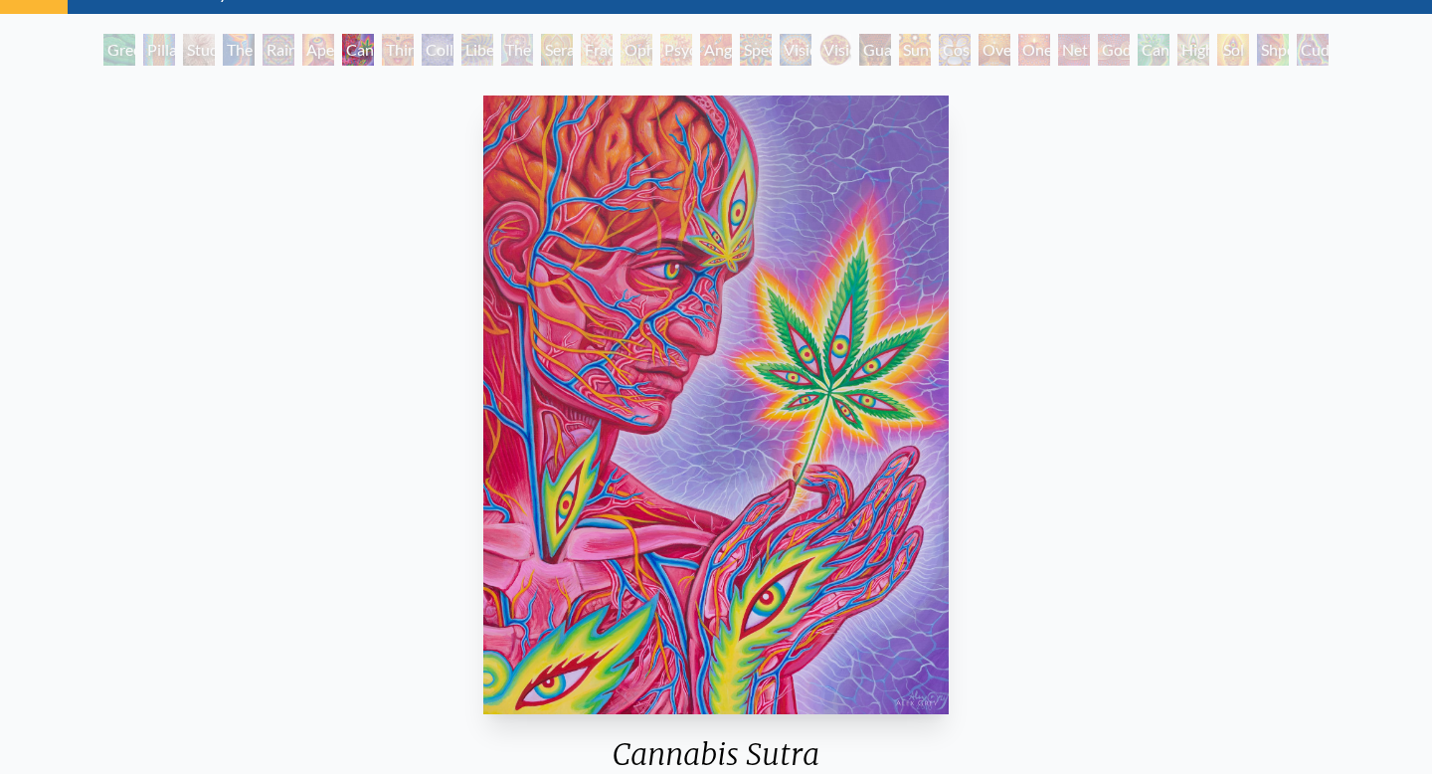
click at [1306, 55] on div "Cuddle" at bounding box center [1312, 50] width 32 height 32
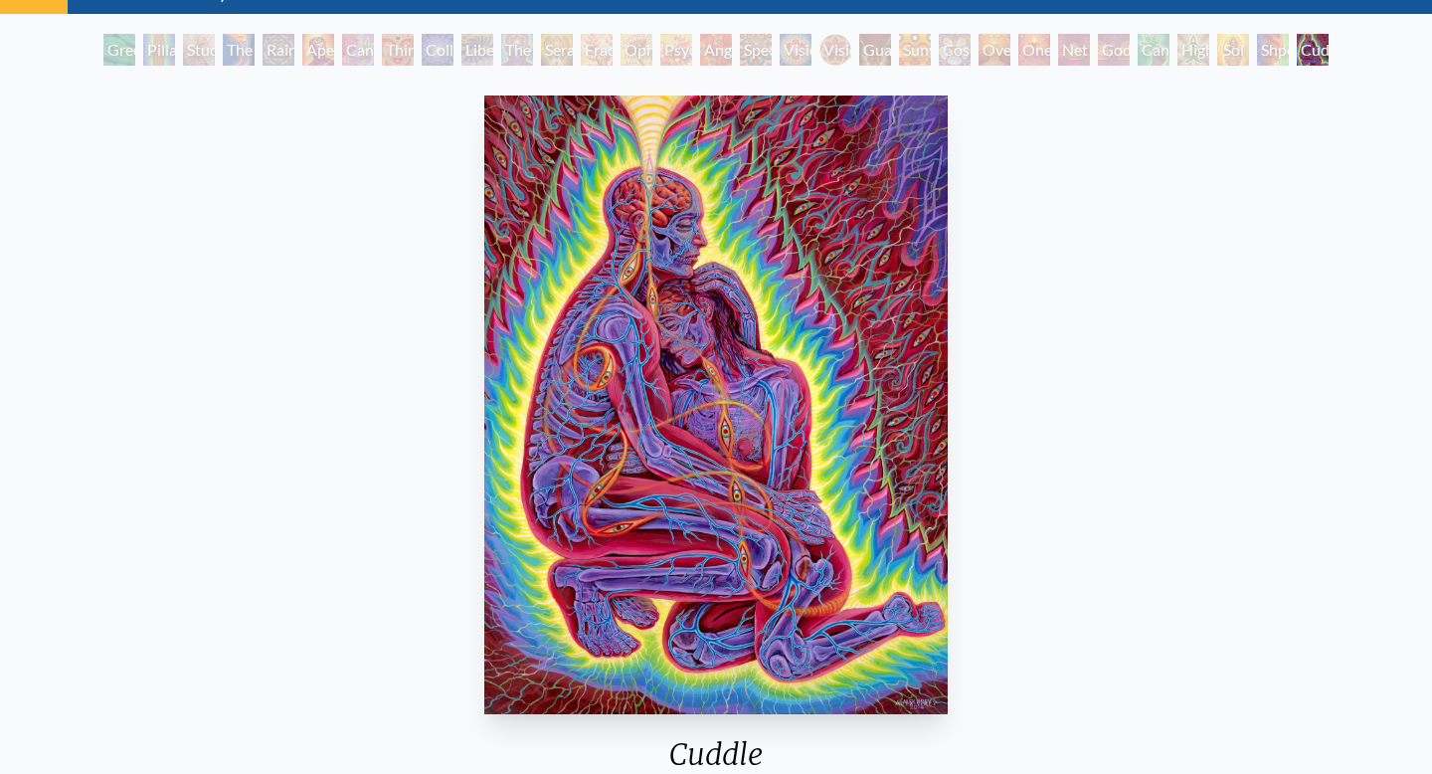
click at [1261, 51] on div "Shpongled" at bounding box center [1273, 50] width 32 height 32
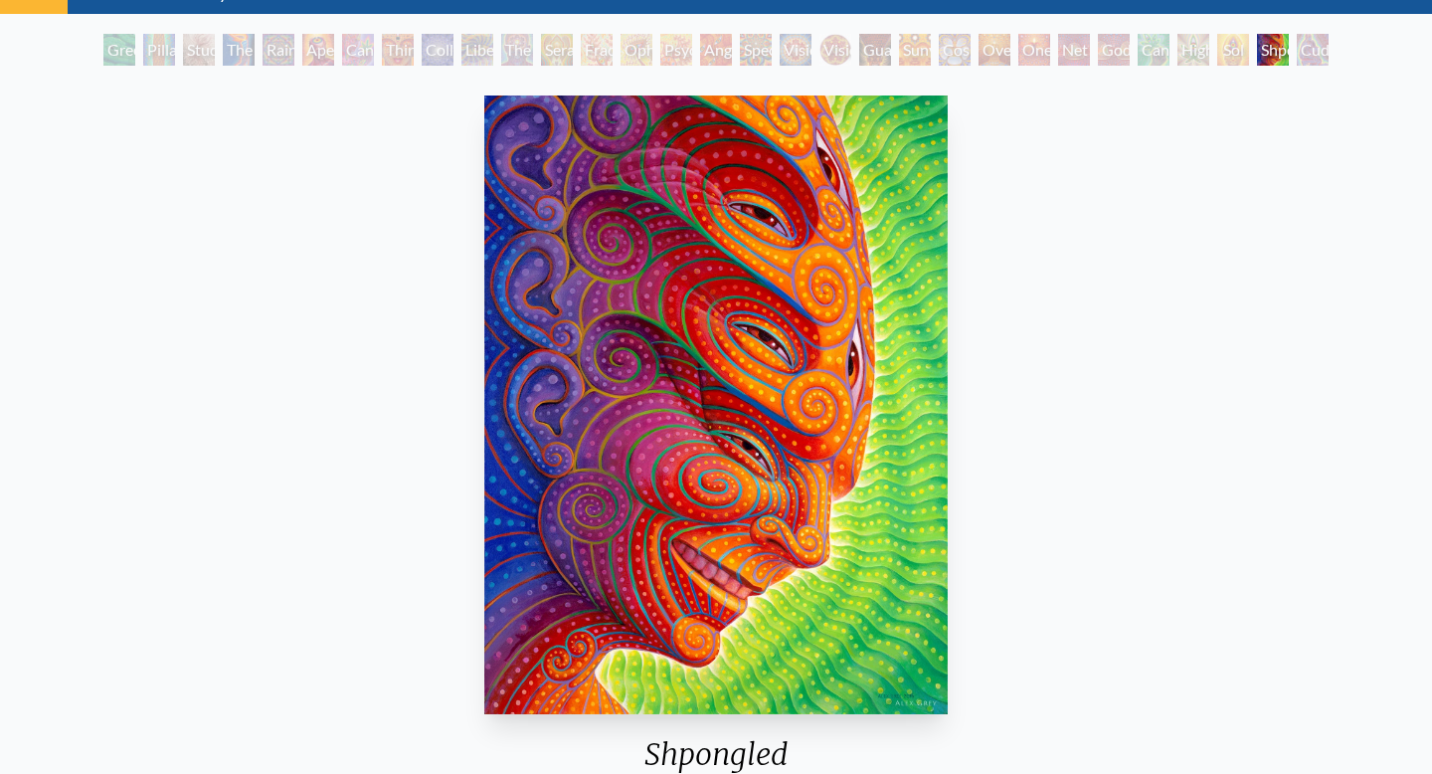
click at [1217, 45] on div "Sol Invictus" at bounding box center [1233, 50] width 32 height 32
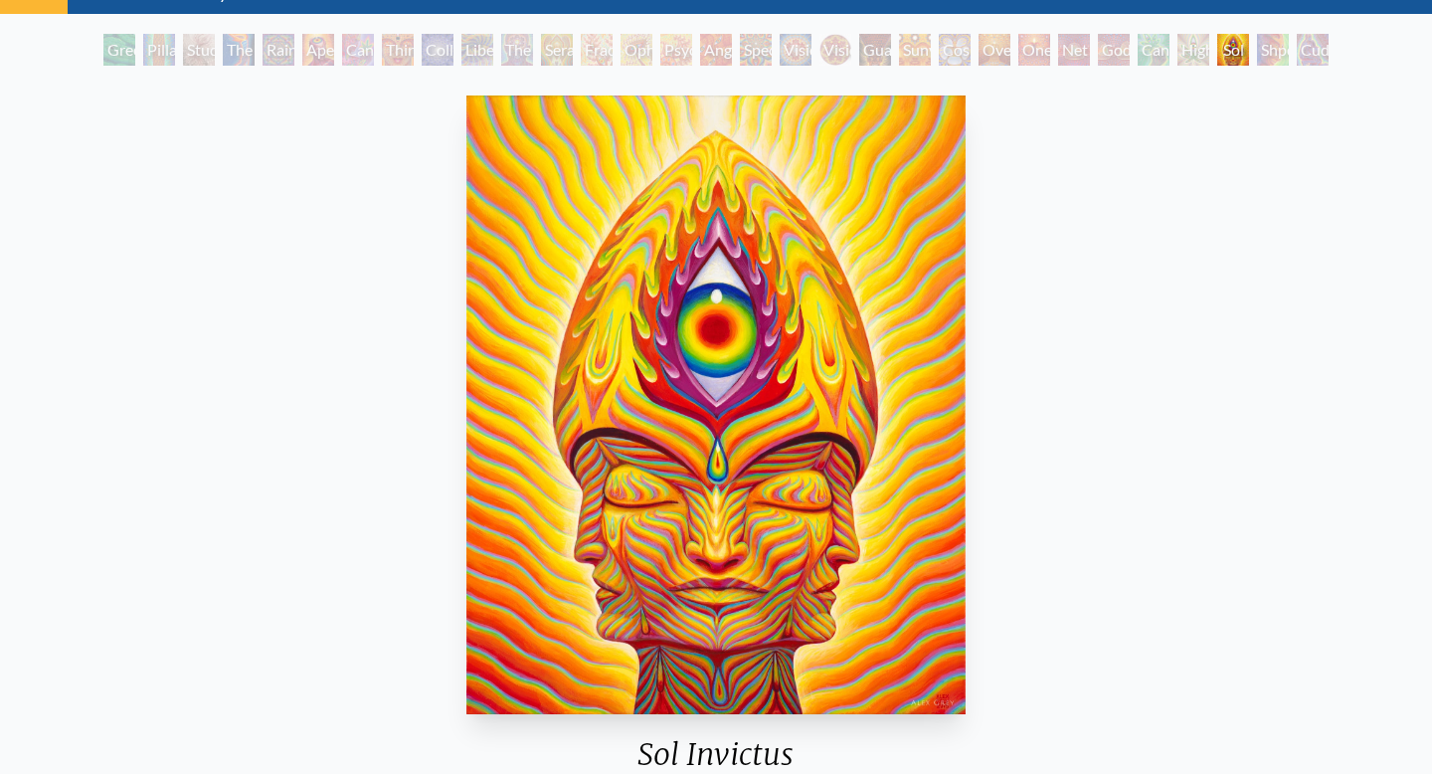
click at [1217, 50] on div "Sol Invictus" at bounding box center [1233, 50] width 32 height 32
click at [1177, 51] on div "Higher Vision" at bounding box center [1193, 50] width 32 height 32
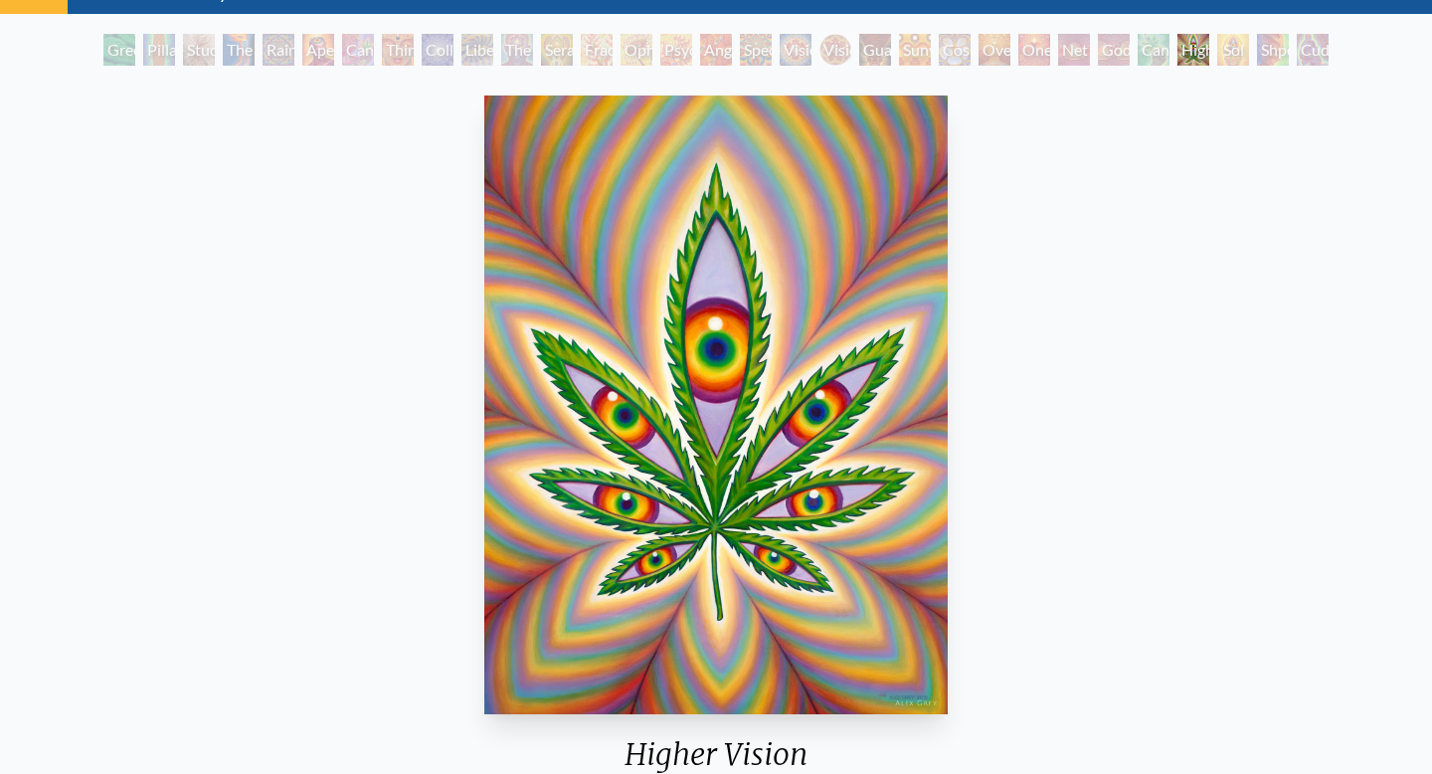
click at [1146, 52] on div "Cannafist" at bounding box center [1153, 50] width 32 height 32
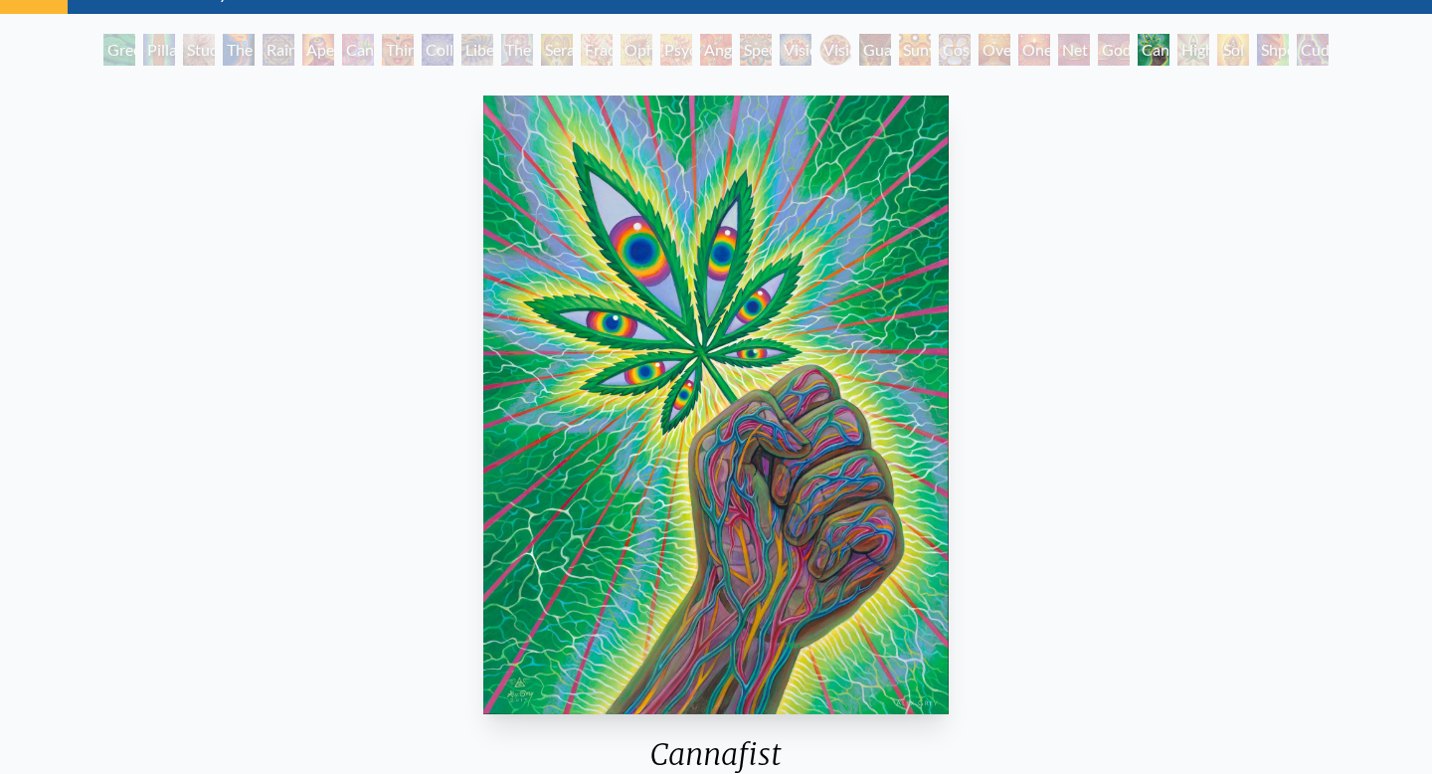
click at [1098, 48] on div "Godself" at bounding box center [1114, 50] width 32 height 32
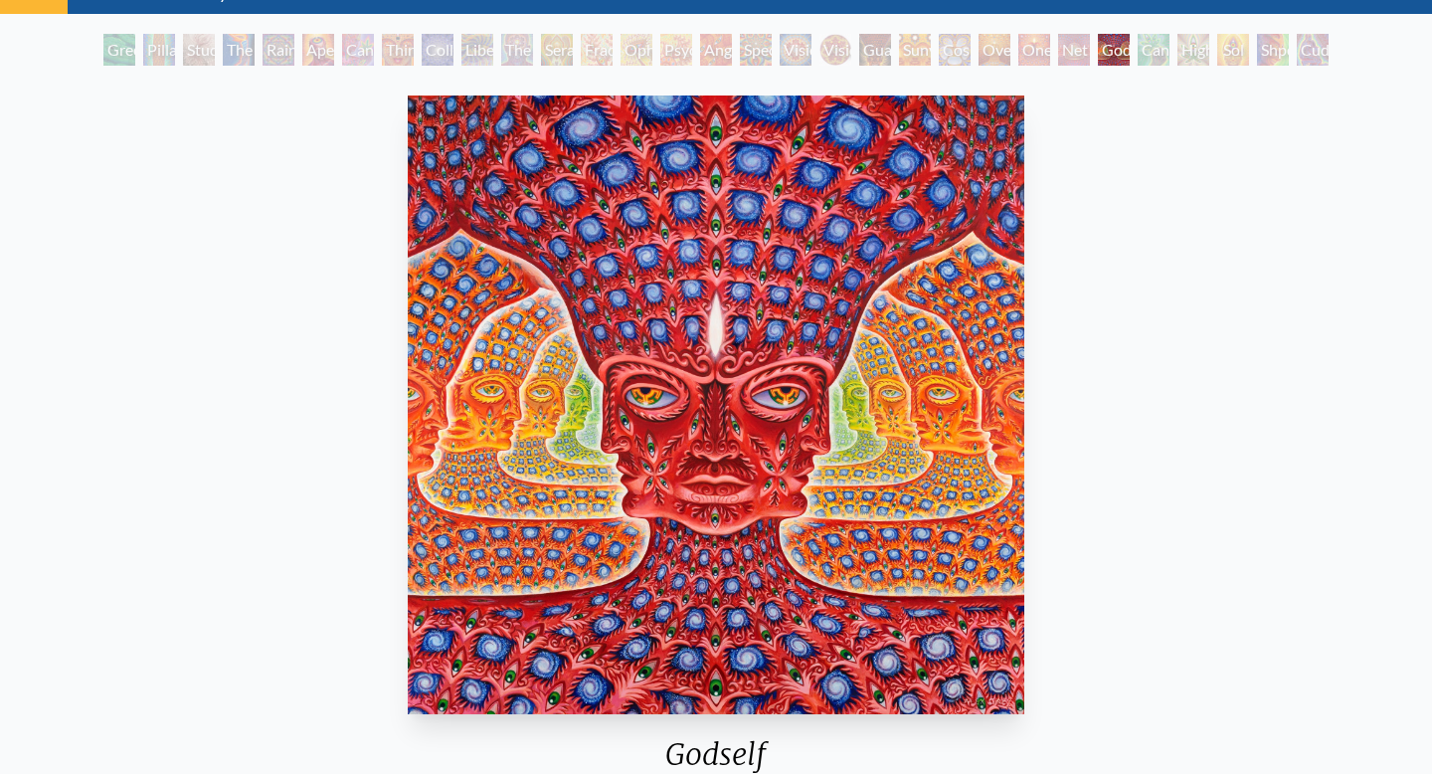
click at [1058, 44] on div "Net of Being" at bounding box center [1074, 50] width 32 height 32
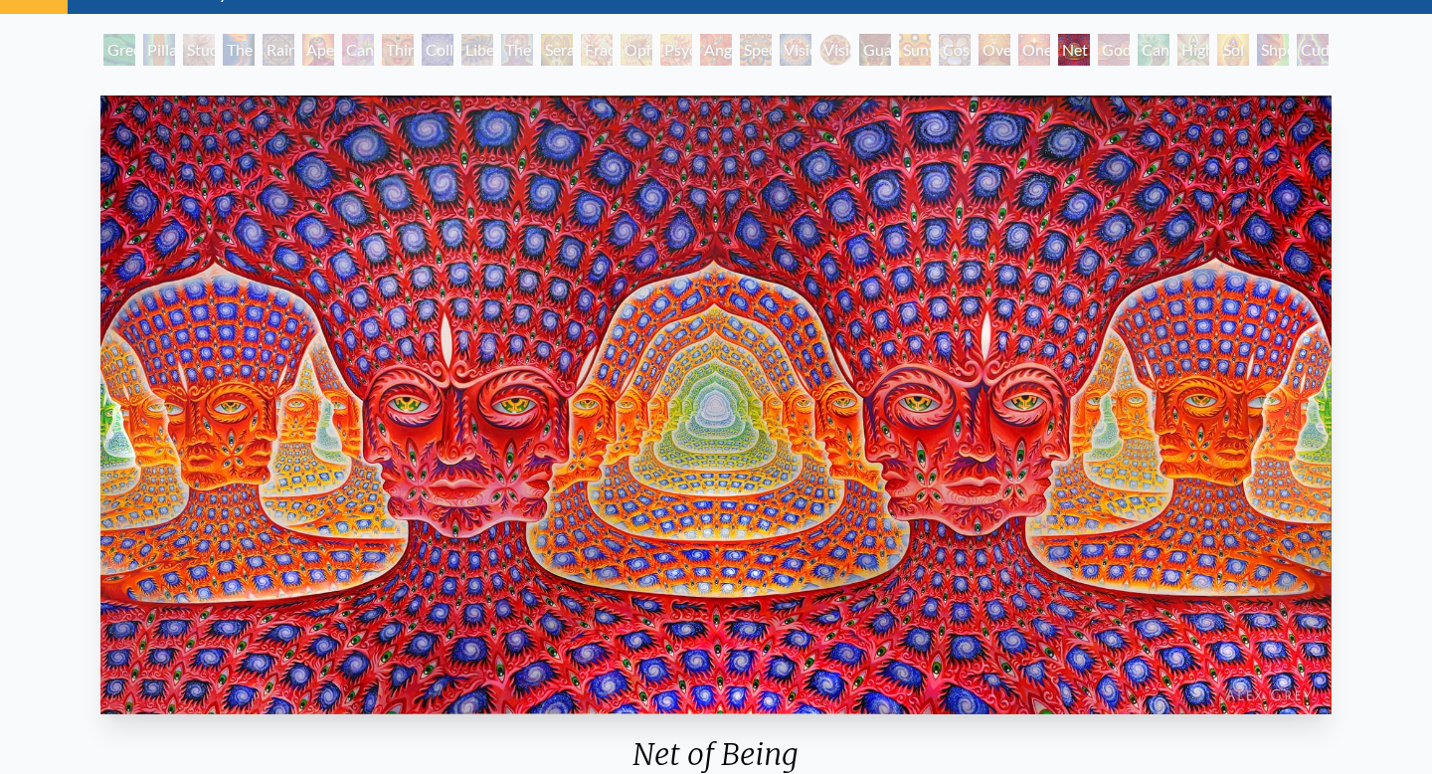
click at [1000, 37] on div "Oversoul" at bounding box center [994, 50] width 32 height 32
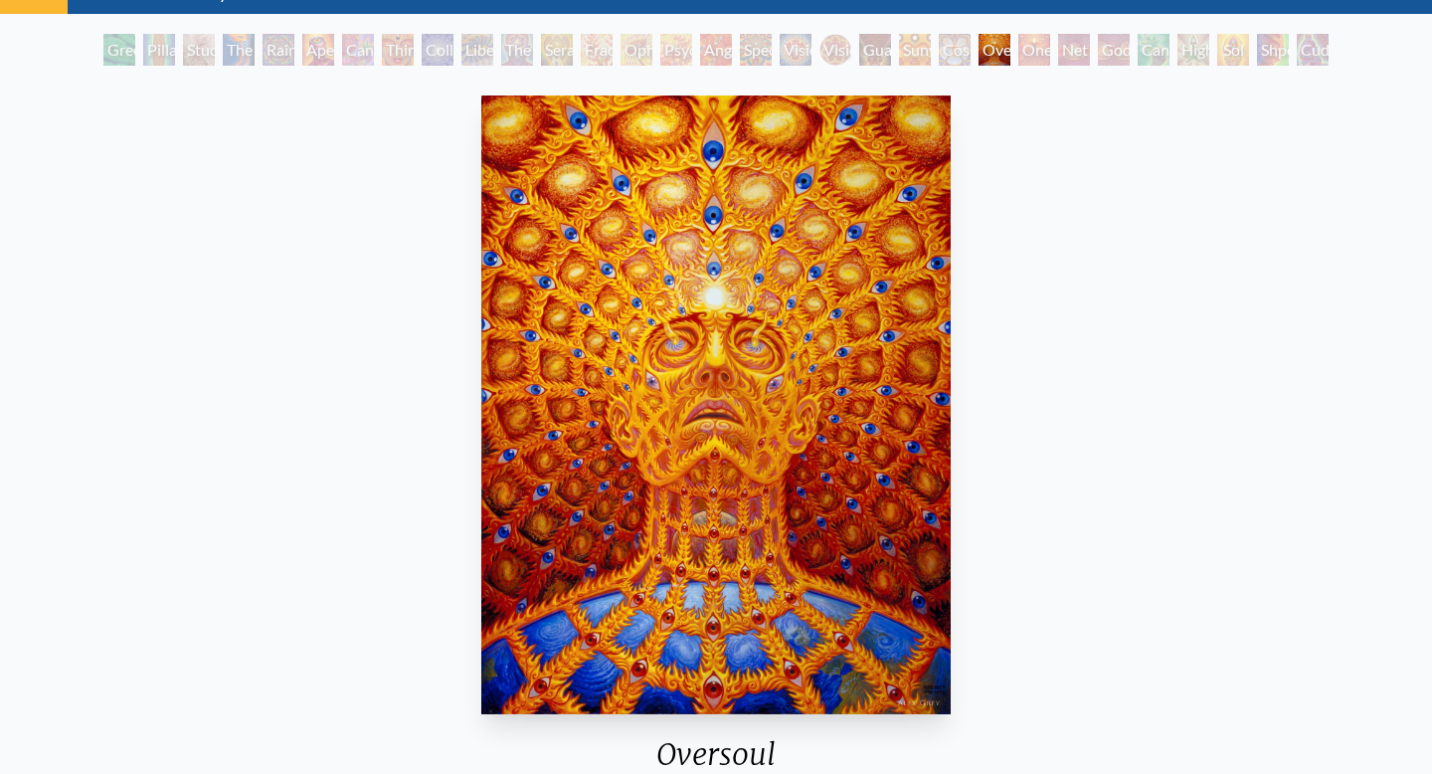
click at [939, 39] on div "Cosmic Elf" at bounding box center [955, 50] width 32 height 32
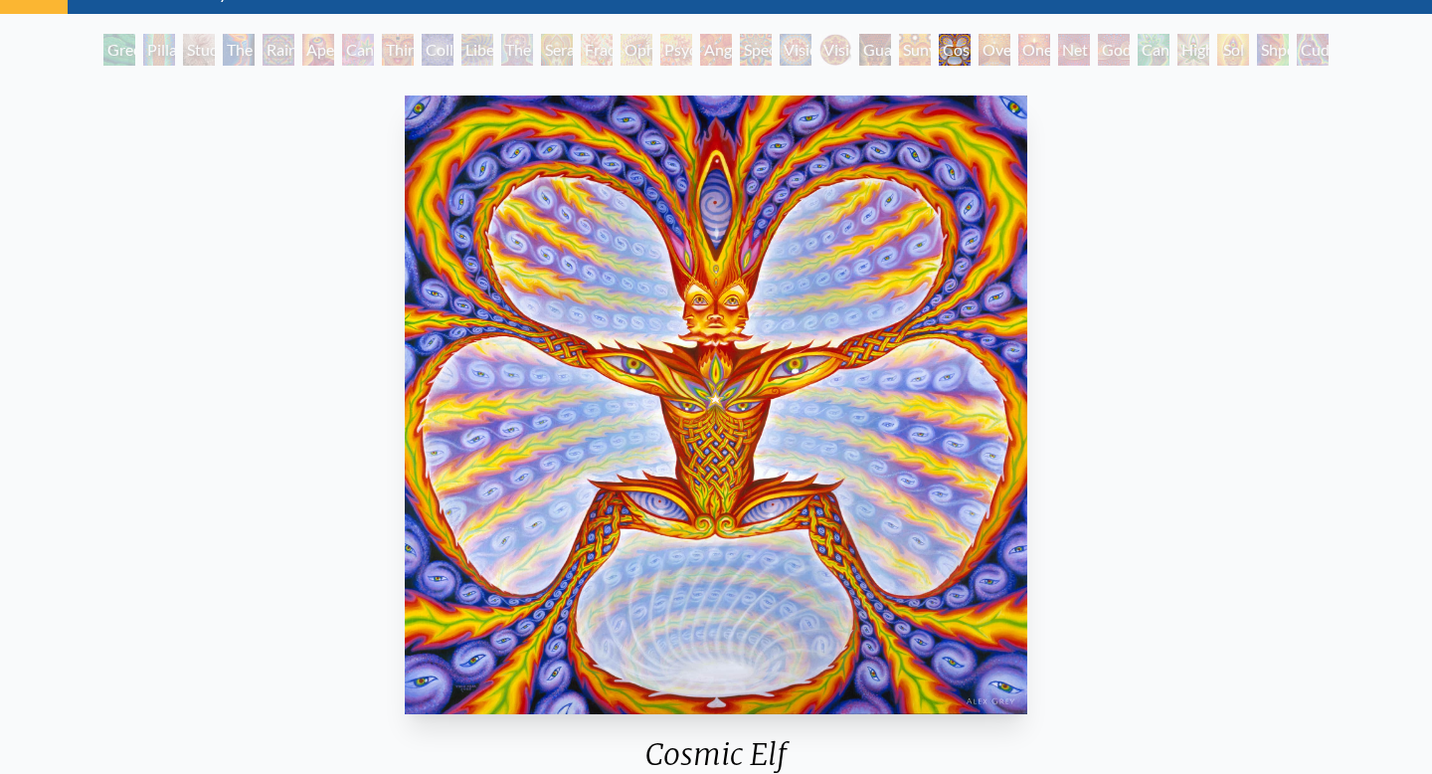
click at [939, 42] on div "Cosmic Elf" at bounding box center [955, 50] width 32 height 32
click at [899, 51] on div "Sunyata" at bounding box center [915, 50] width 32 height 32
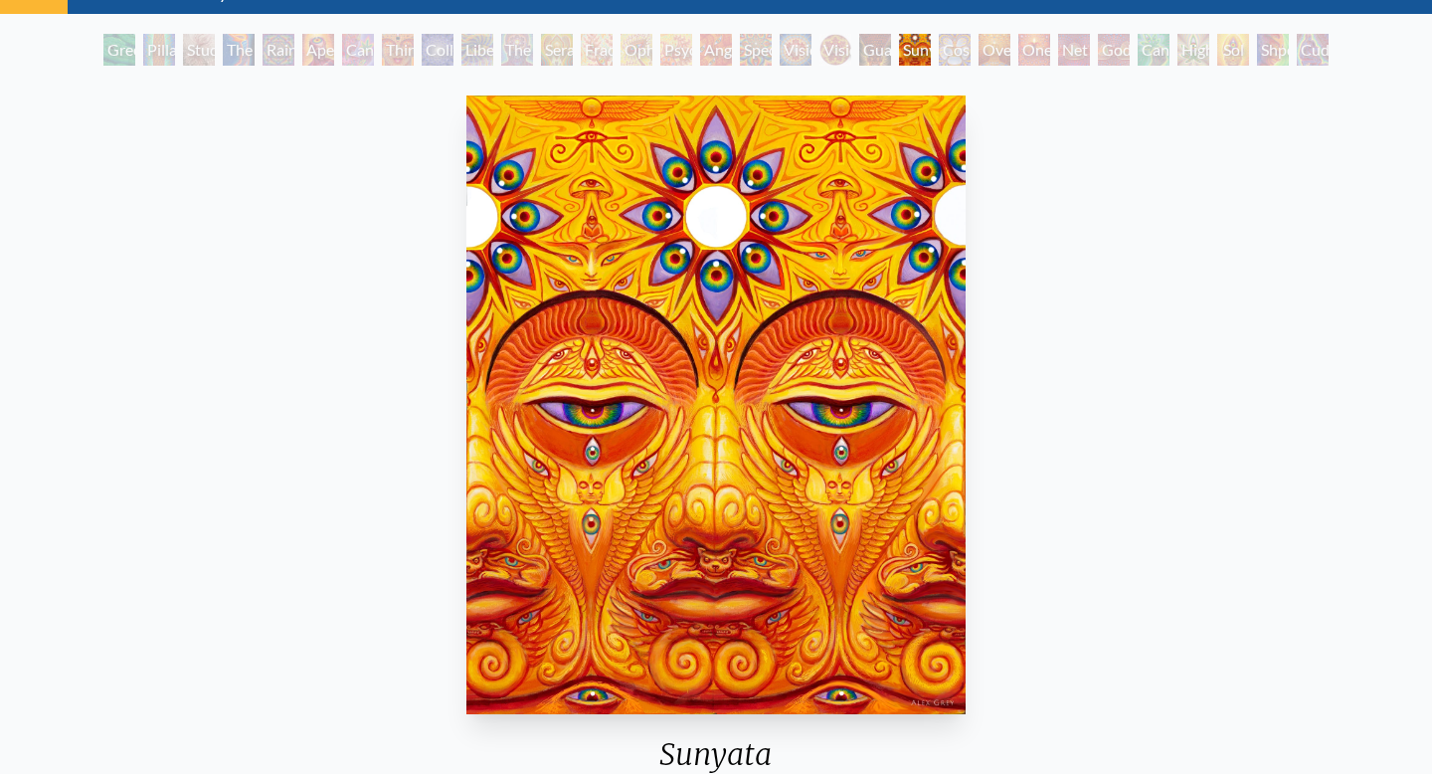
click at [859, 48] on div "Guardian of Infinite Vision" at bounding box center [875, 50] width 32 height 32
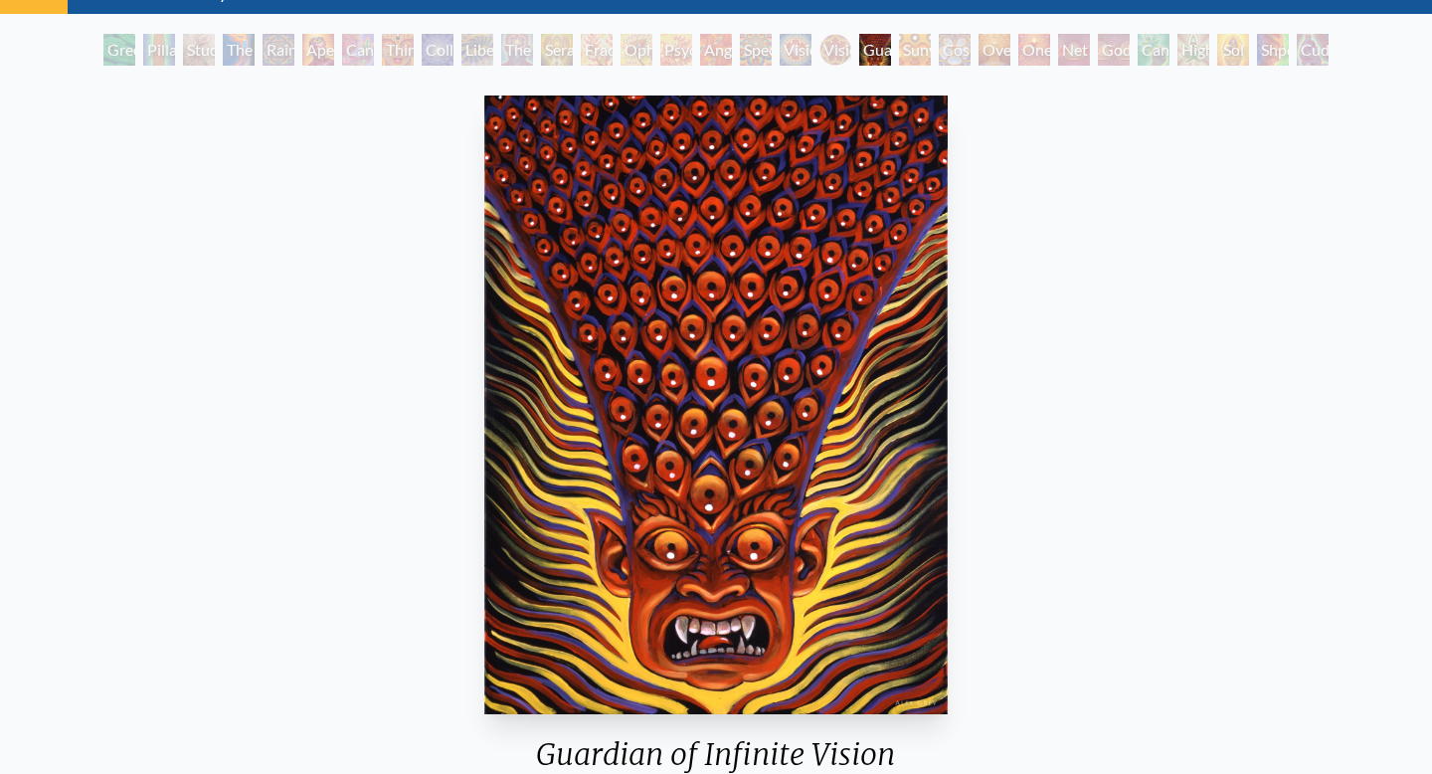
click at [767, 46] on div "Spectral Lotus" at bounding box center [756, 50] width 32 height 32
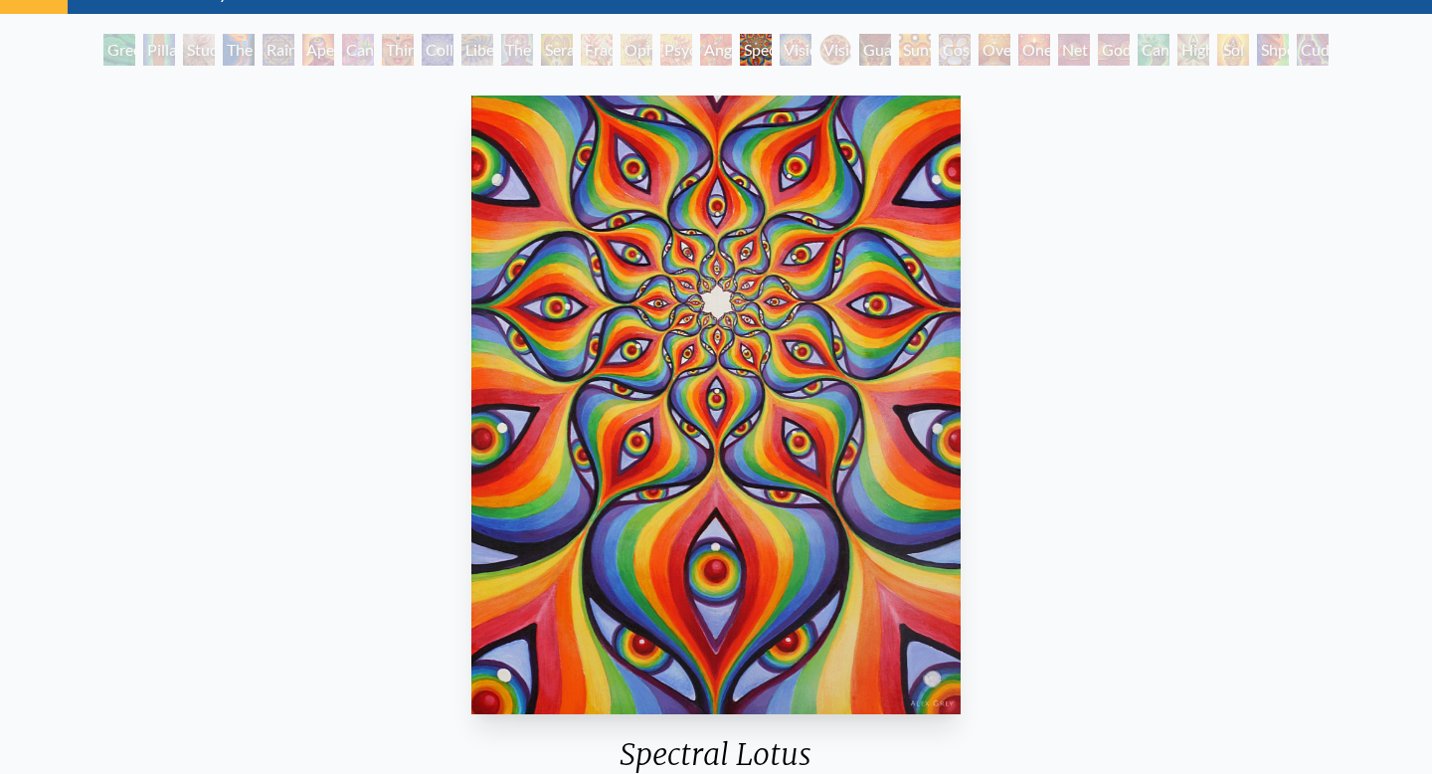
click at [681, 45] on div "Psychomicrograph of a Fractal Paisley Cherub Feather Tip" at bounding box center [676, 50] width 32 height 32
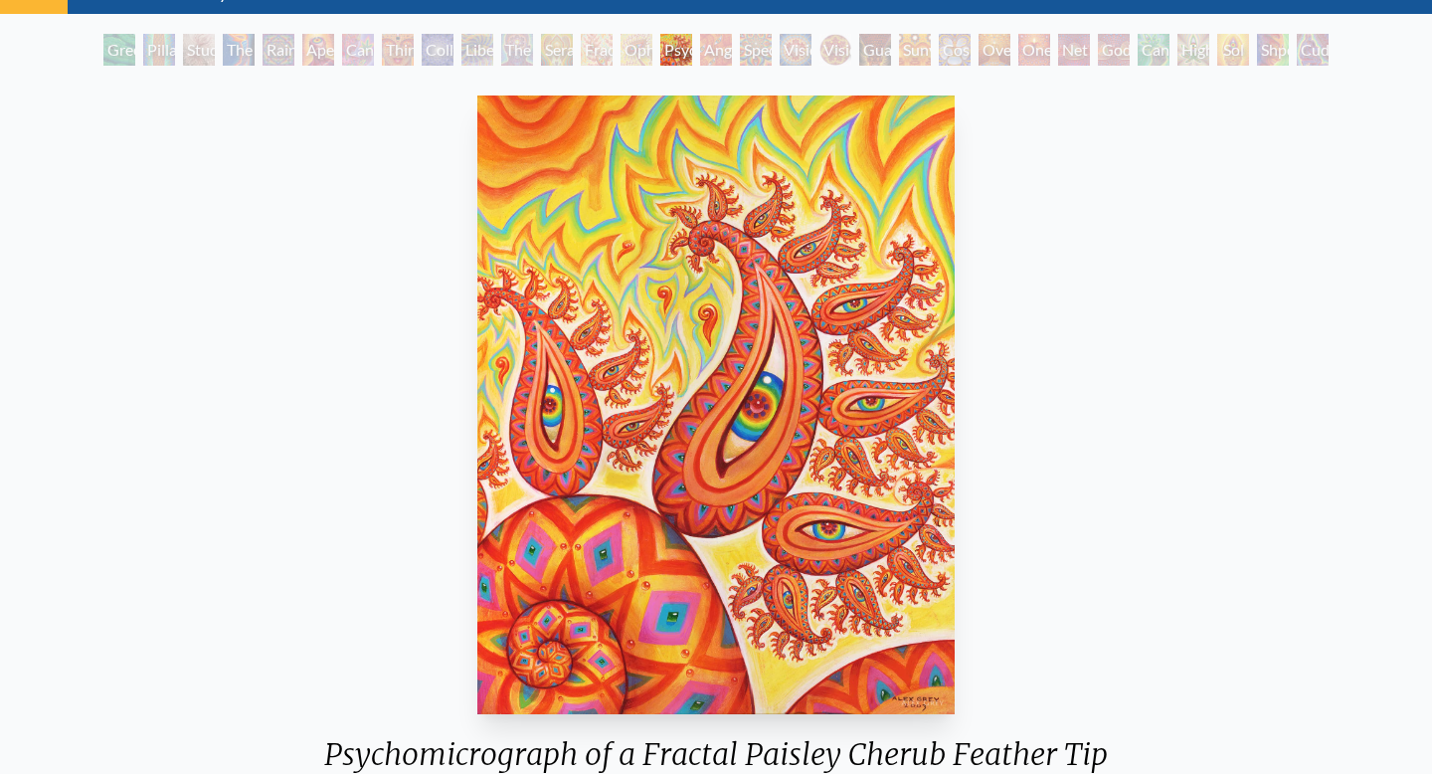
click at [660, 43] on div "Psychomicrograph of a Fractal Paisley Cherub Feather Tip" at bounding box center [676, 50] width 32 height 32
click at [554, 44] on div "Seraphic Transport Docking on the Third Eye" at bounding box center [557, 50] width 32 height 32
